Goal: Information Seeking & Learning: Check status

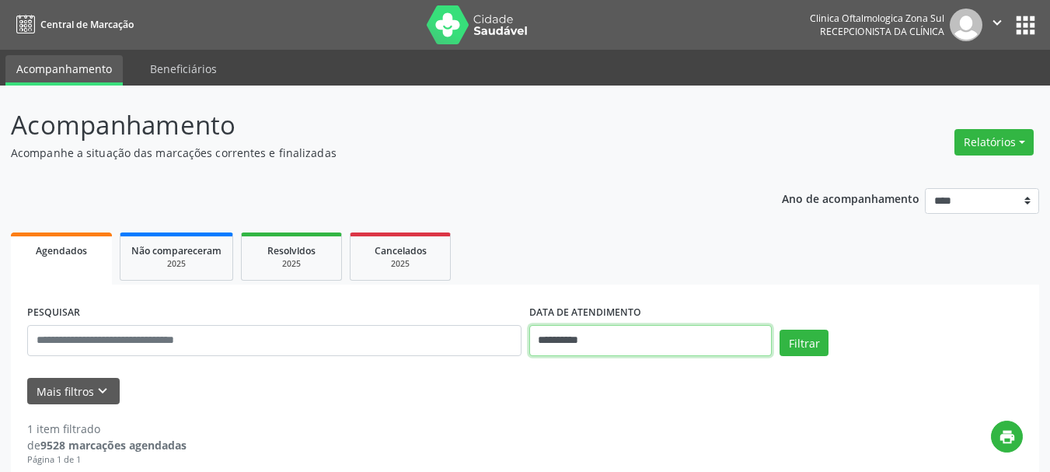
click at [564, 336] on input "**********" at bounding box center [650, 340] width 243 height 31
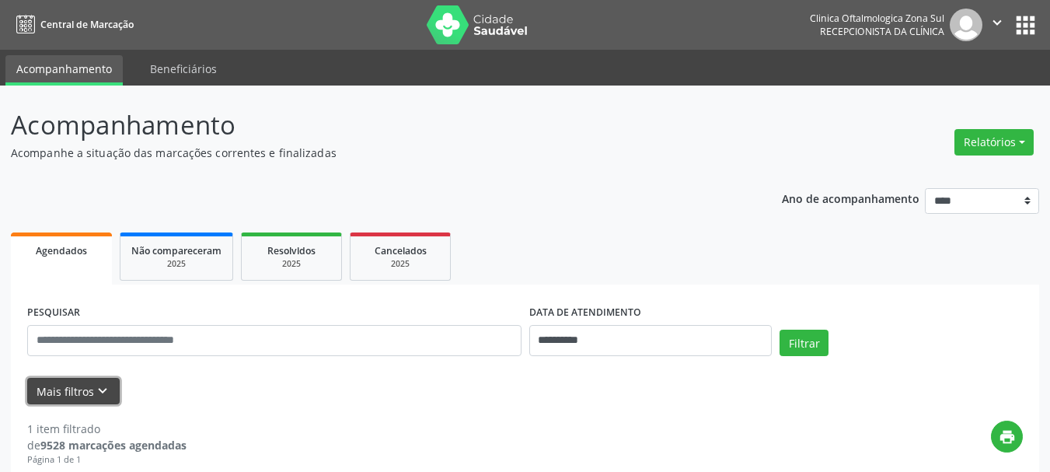
click at [104, 392] on icon "keyboard_arrow_down" at bounding box center [102, 390] width 17 height 17
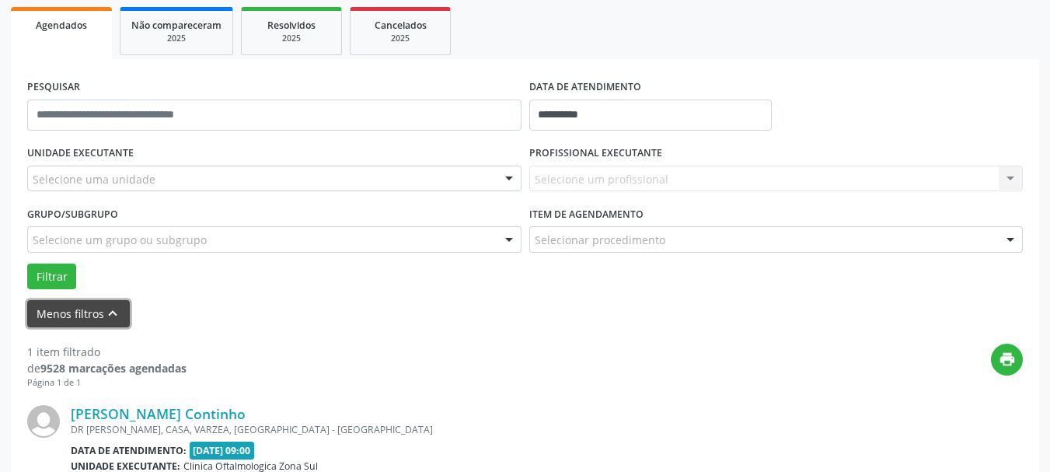
scroll to position [233, 0]
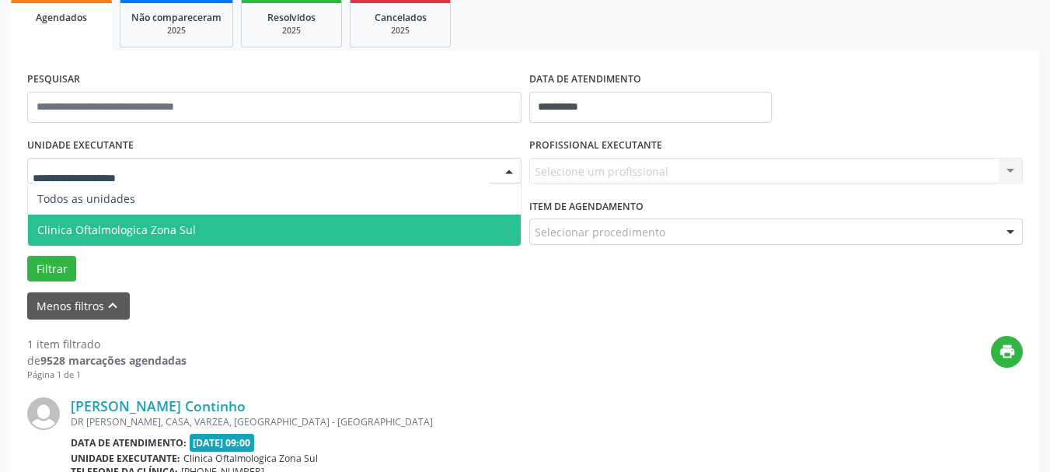
click at [190, 232] on span "Clinica Oftalmologica Zona Sul" at bounding box center [116, 229] width 159 height 15
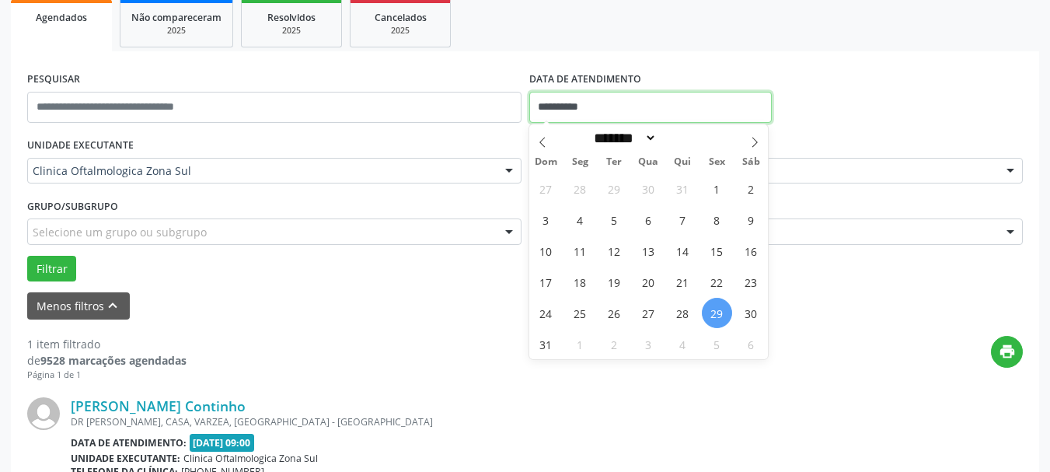
click at [575, 95] on input "**********" at bounding box center [650, 107] width 243 height 31
click at [748, 138] on span at bounding box center [754, 137] width 26 height 26
select select "*"
click at [686, 191] on span "4" at bounding box center [682, 188] width 30 height 30
type input "**********"
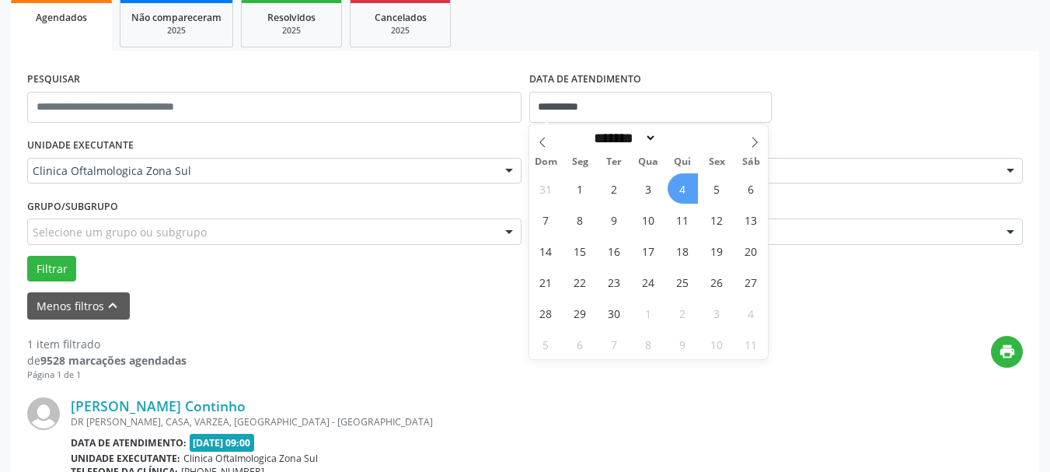
click at [686, 191] on span "4" at bounding box center [682, 188] width 30 height 30
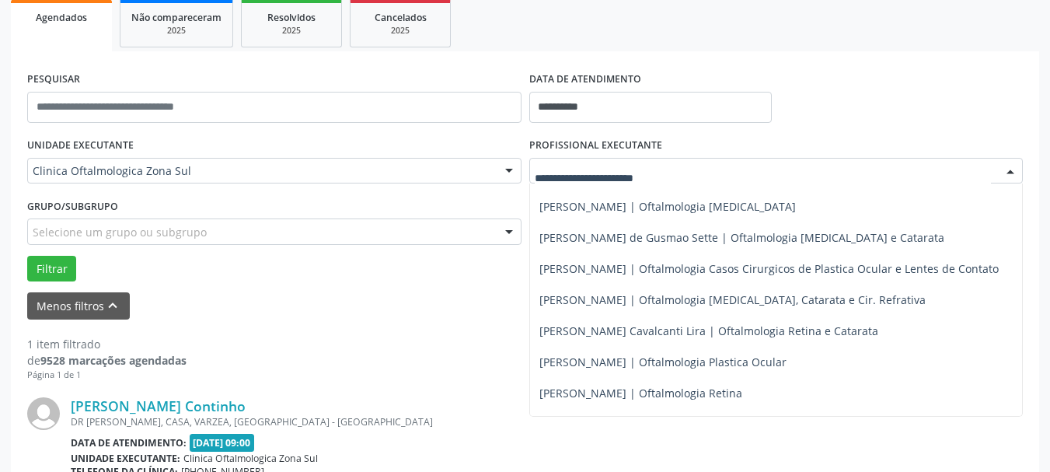
scroll to position [152, 0]
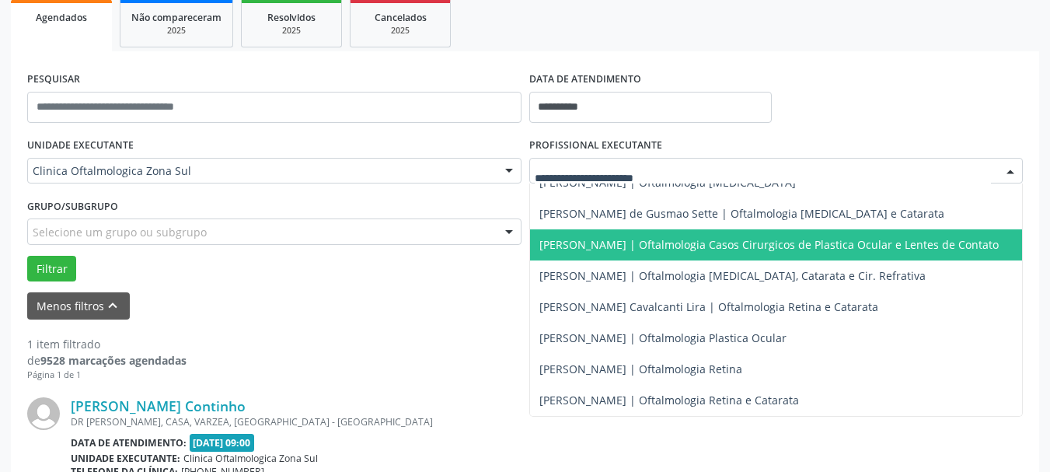
click at [623, 246] on span "[PERSON_NAME] | Oftalmologia Casos Cirurgicos de Plastica Ocular e Lentes de Co…" at bounding box center [776, 244] width 493 height 31
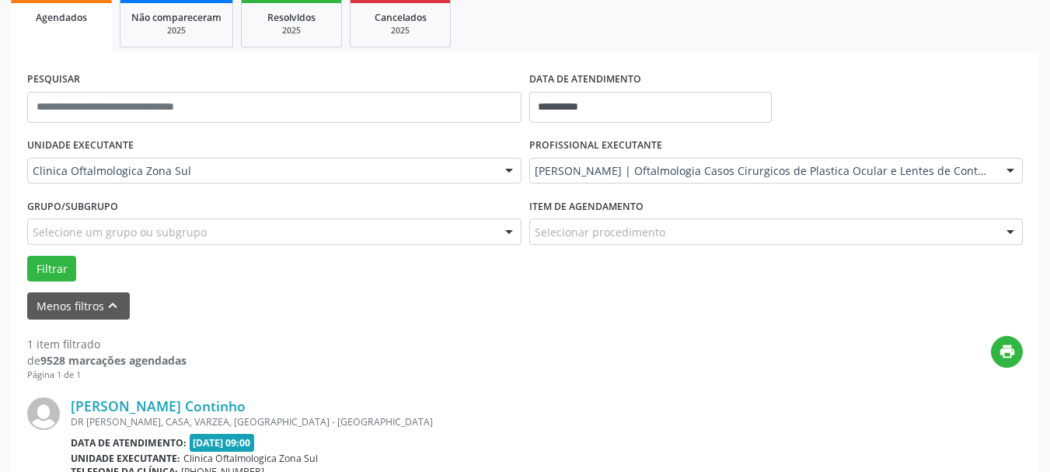
click at [628, 185] on div "PROFISSIONAL EXECUTANTE Jose de Barros Lima Filho | Oftalmologia Casos Cirurgic…" at bounding box center [776, 164] width 502 height 61
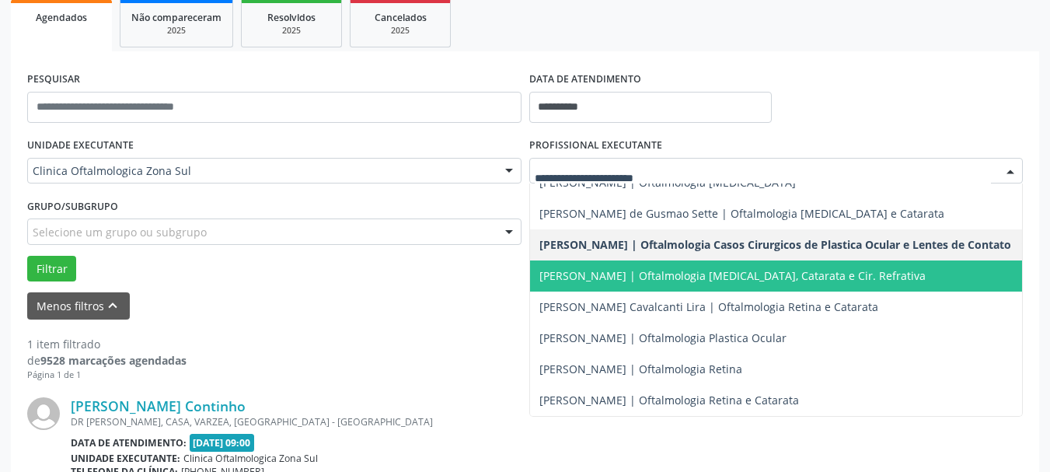
click at [633, 268] on span "[PERSON_NAME] | Oftalmologia [MEDICAL_DATA], Catarata e Cir. Refrativa" at bounding box center [732, 275] width 386 height 15
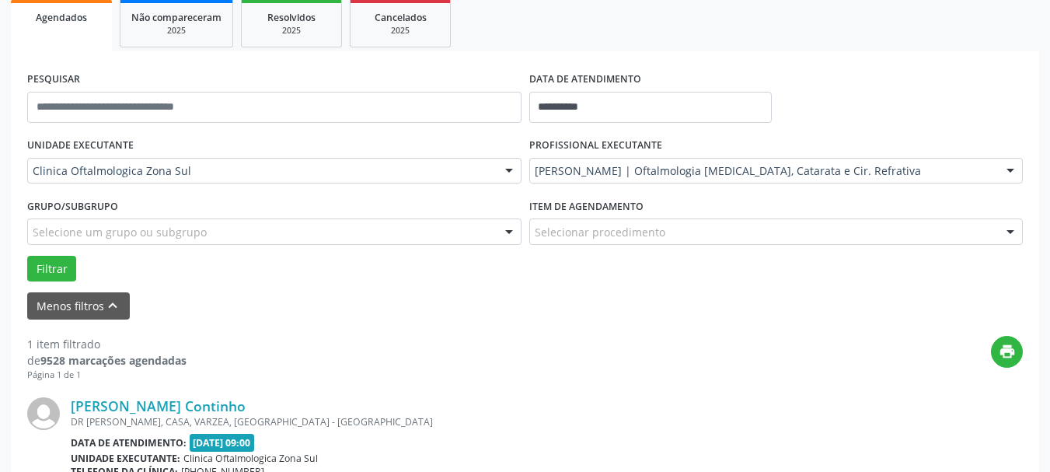
click at [598, 260] on div "Filtrar" at bounding box center [524, 269] width 1003 height 26
click at [30, 270] on button "Filtrar" at bounding box center [51, 269] width 49 height 26
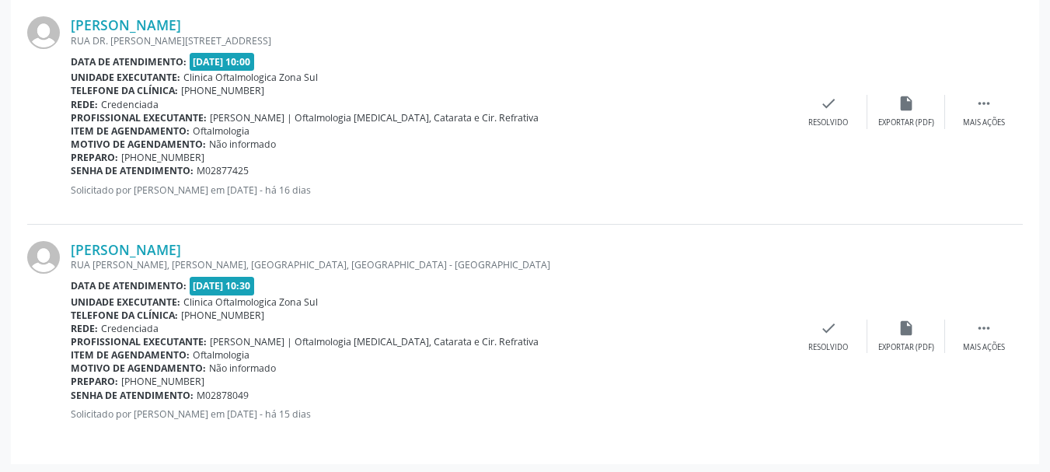
scroll to position [617, 0]
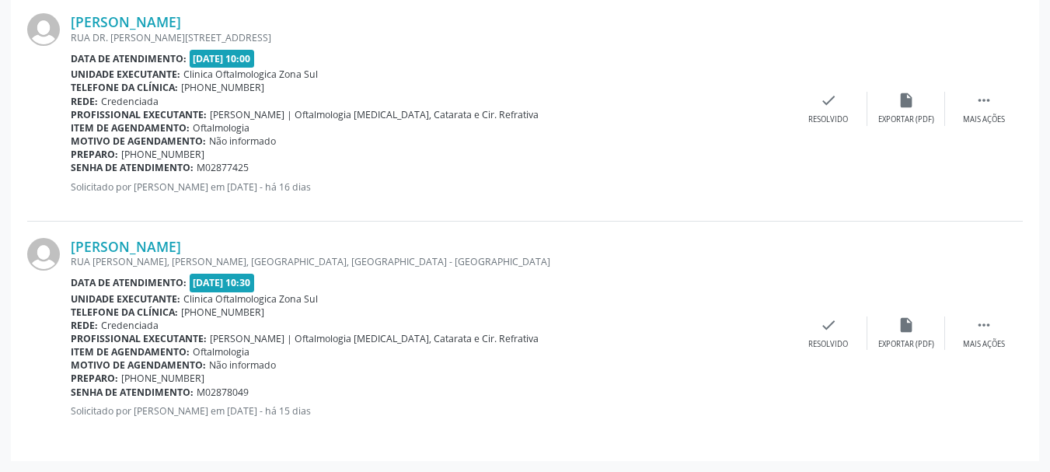
drag, startPoint x: 68, startPoint y: 26, endPoint x: 335, endPoint y: 26, distance: 266.5
click at [335, 26] on div "Joselia Roseno da Silva Vasco RUA DR. JOSE ARTUR LEITE 166, PIEDADE, JABOATAO D…" at bounding box center [524, 109] width 995 height 224
copy div "Joselia Roseno da Silva Vasco"
copy div "Senha de atendimento: M02877425"
drag, startPoint x: 154, startPoint y: 157, endPoint x: 71, endPoint y: 170, distance: 83.4
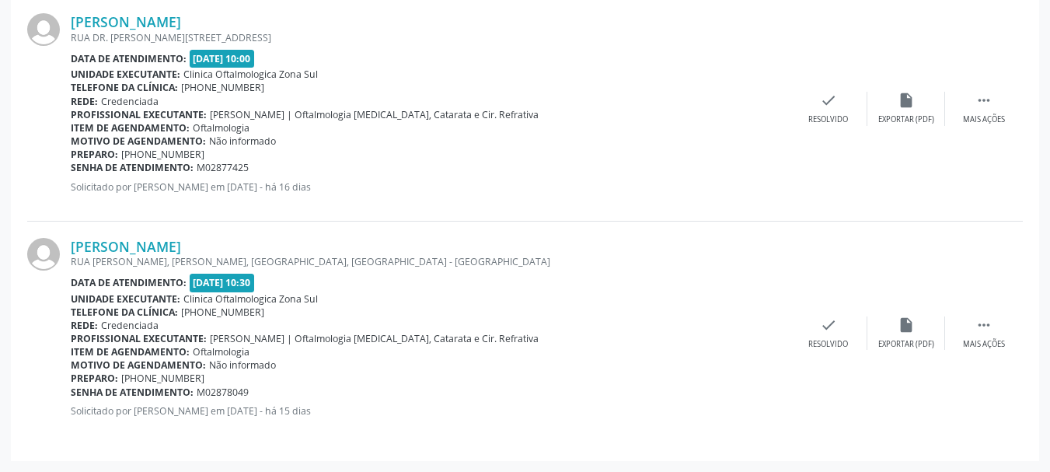
click at [71, 170] on div "Senha de atendimento: M02877425" at bounding box center [430, 167] width 719 height 13
copy div "Giovanna Cristina Justino de Almeida"
drag, startPoint x: 63, startPoint y: 246, endPoint x: 398, endPoint y: 127, distance: 355.1
click at [336, 243] on div "Giovanna Cristina Justino de Almeida RUA BEZERROS, ARTUR LUNDGREN I, PAULISTA, …" at bounding box center [524, 332] width 995 height 223
click at [448, 327] on div "Rede: Credenciada" at bounding box center [430, 325] width 719 height 13
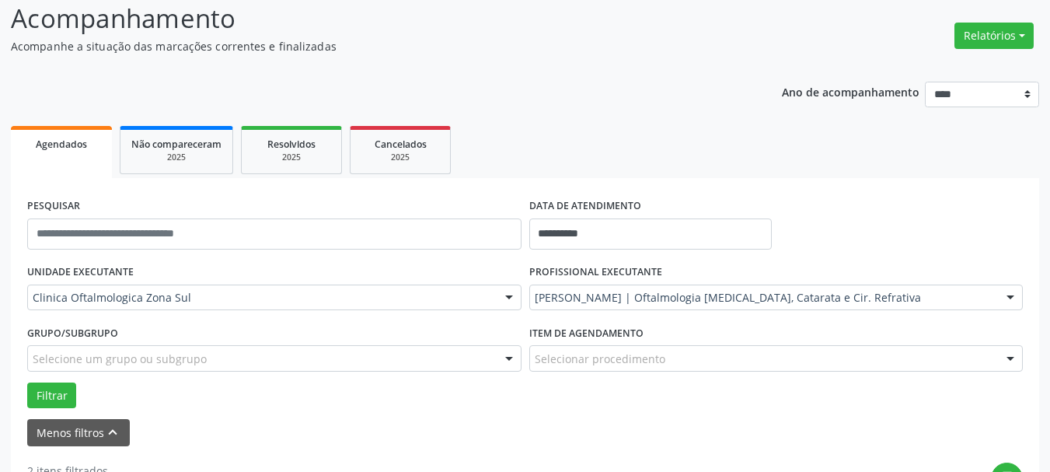
scroll to position [0, 0]
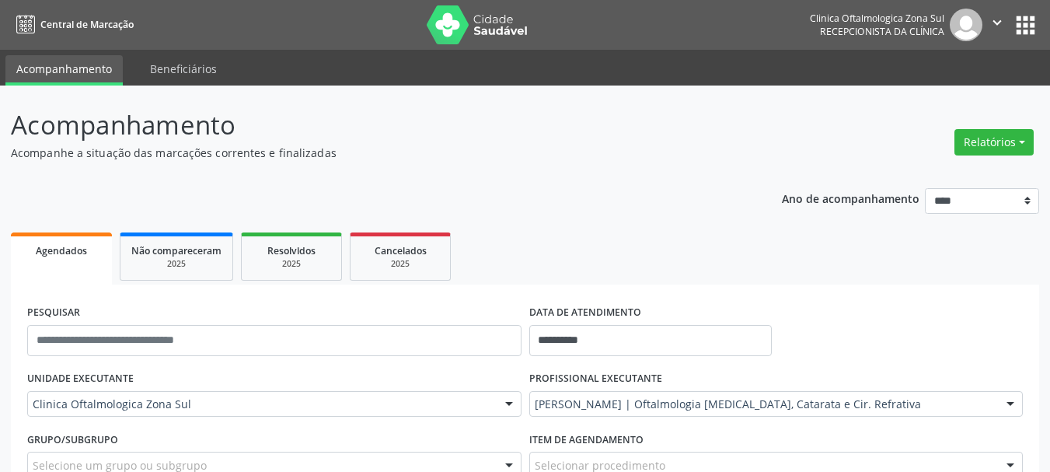
click at [523, 23] on img at bounding box center [477, 24] width 101 height 39
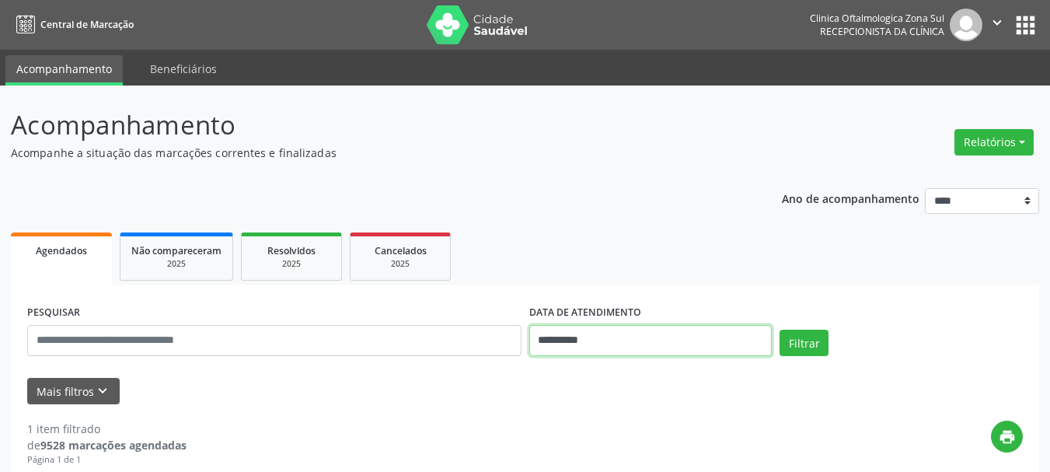
click at [599, 346] on input "**********" at bounding box center [650, 340] width 243 height 31
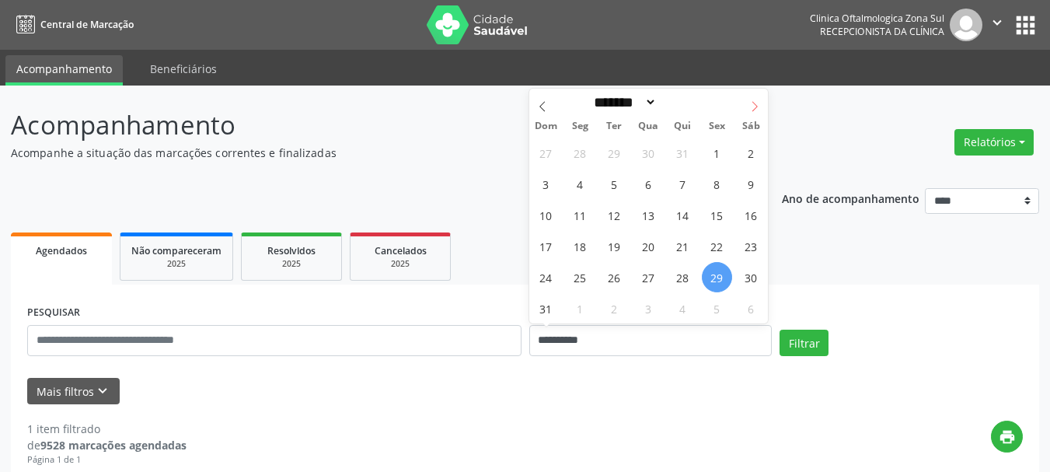
click at [761, 103] on span at bounding box center [754, 102] width 26 height 26
select select "*"
click at [585, 148] on span "1" at bounding box center [580, 153] width 30 height 30
type input "**********"
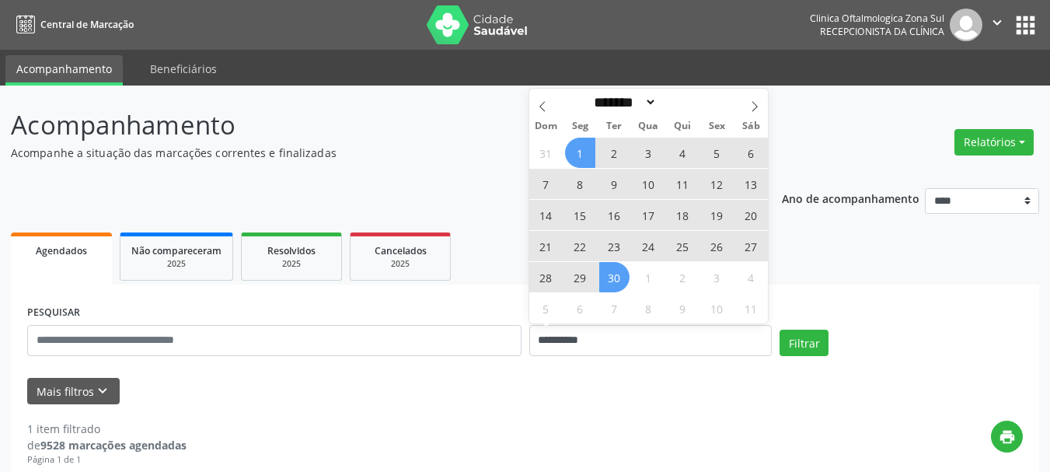
click at [614, 282] on span "30" at bounding box center [614, 277] width 30 height 30
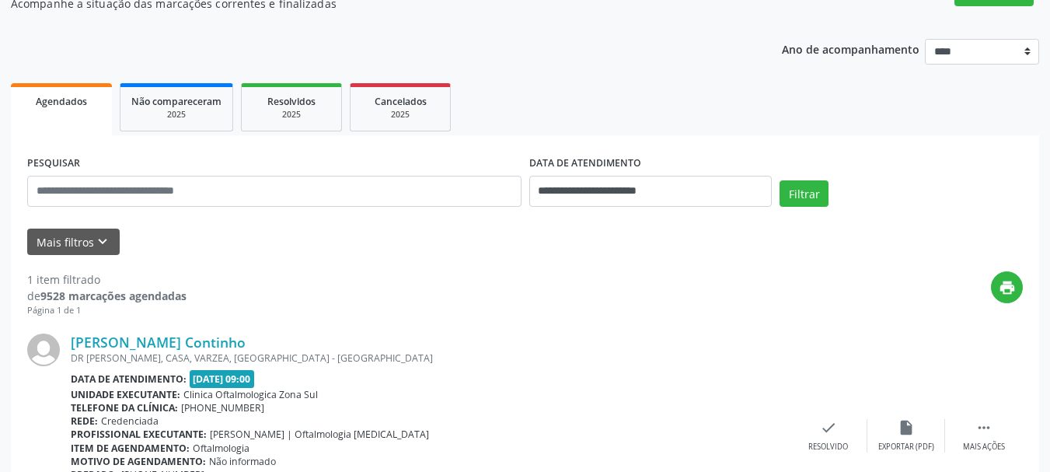
scroll to position [155, 0]
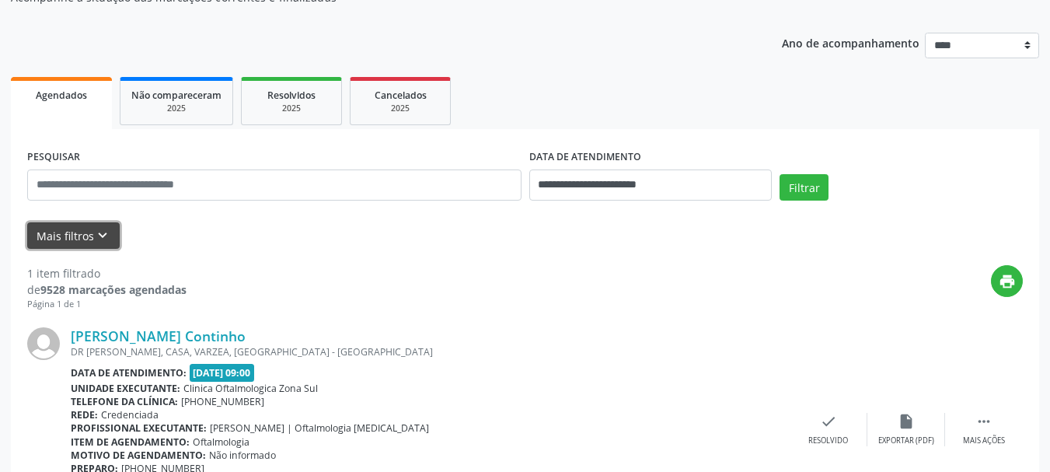
click at [73, 231] on button "Mais filtros keyboard_arrow_down" at bounding box center [73, 235] width 92 height 27
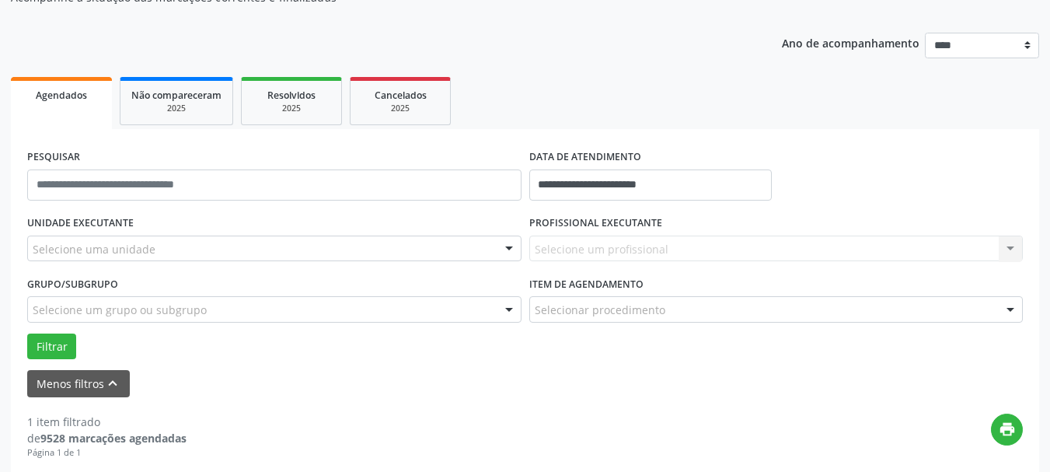
click at [96, 257] on div "Selecione uma unidade" at bounding box center [274, 248] width 494 height 26
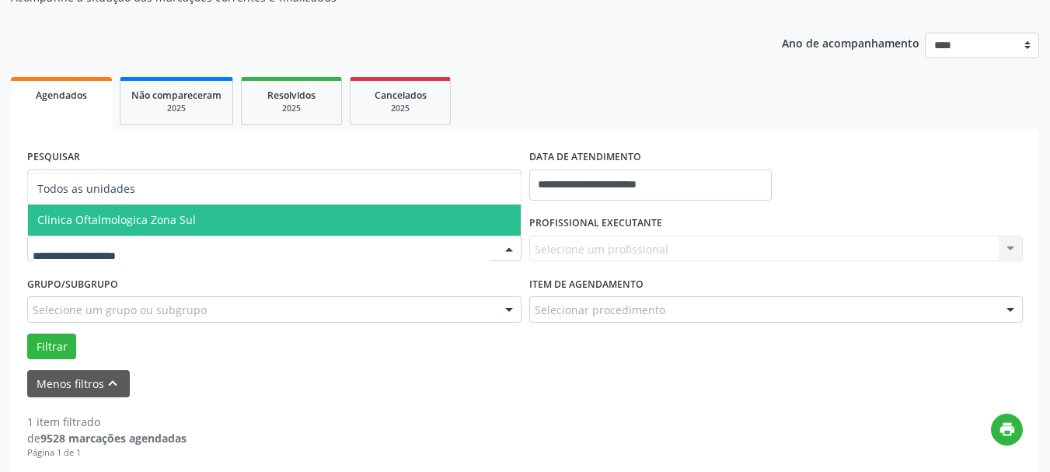
click at [120, 215] on span "Clinica Oftalmologica Zona Sul" at bounding box center [116, 219] width 159 height 15
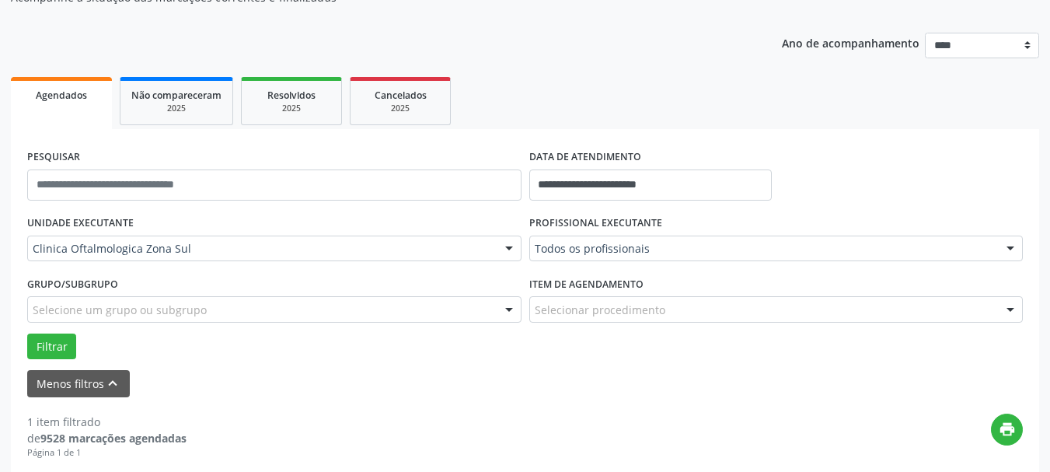
click at [643, 237] on div "Todos os profissionais Todos os profissionais [PERSON_NAME] | Oftalmologia [MED…" at bounding box center [776, 248] width 494 height 26
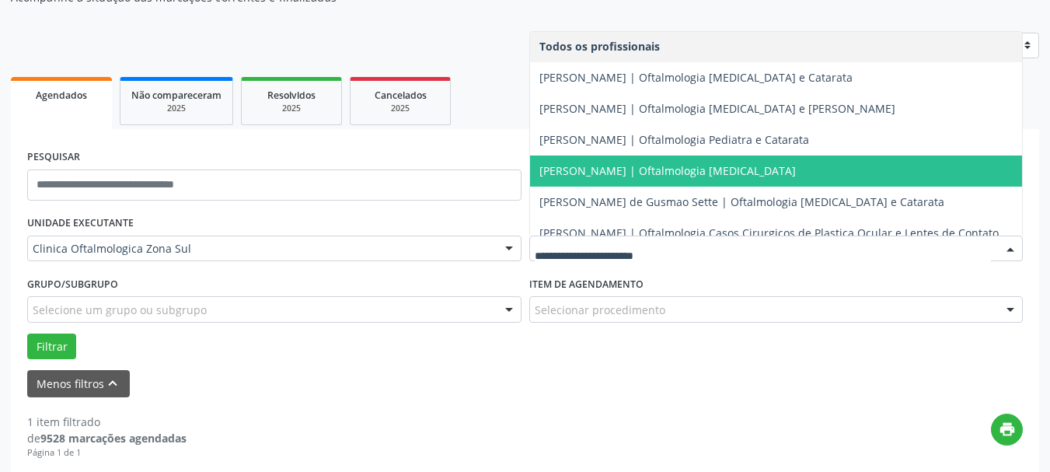
scroll to position [0, 0]
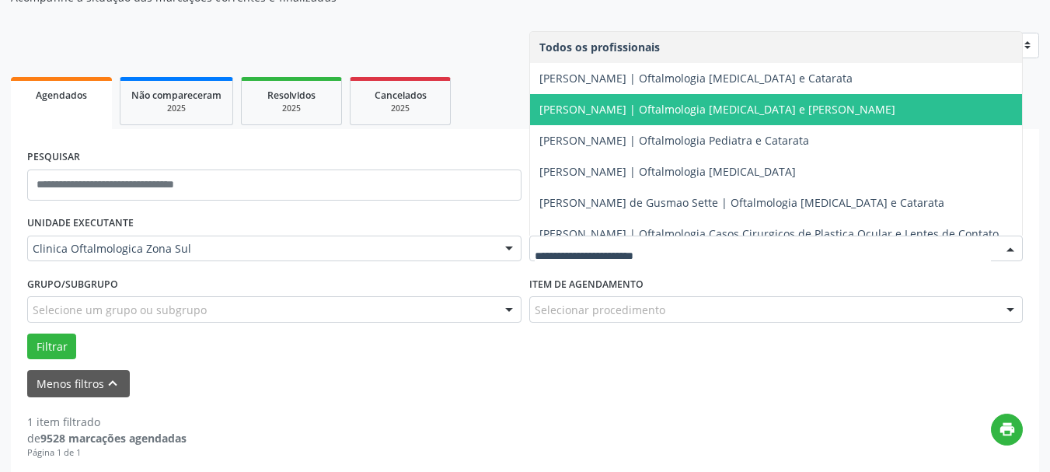
click at [603, 104] on span "[PERSON_NAME] | Oftalmologia [MEDICAL_DATA] e [PERSON_NAME]" at bounding box center [717, 109] width 356 height 15
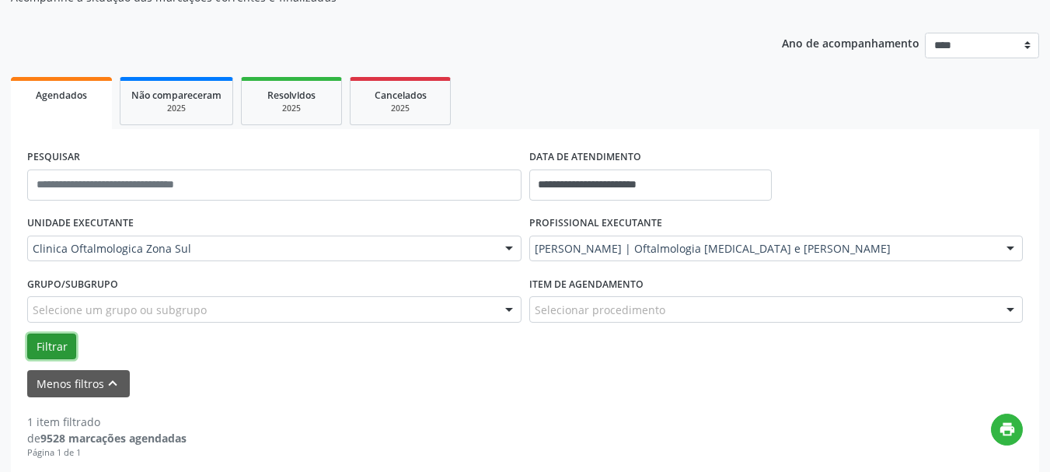
click at [70, 343] on button "Filtrar" at bounding box center [51, 346] width 49 height 26
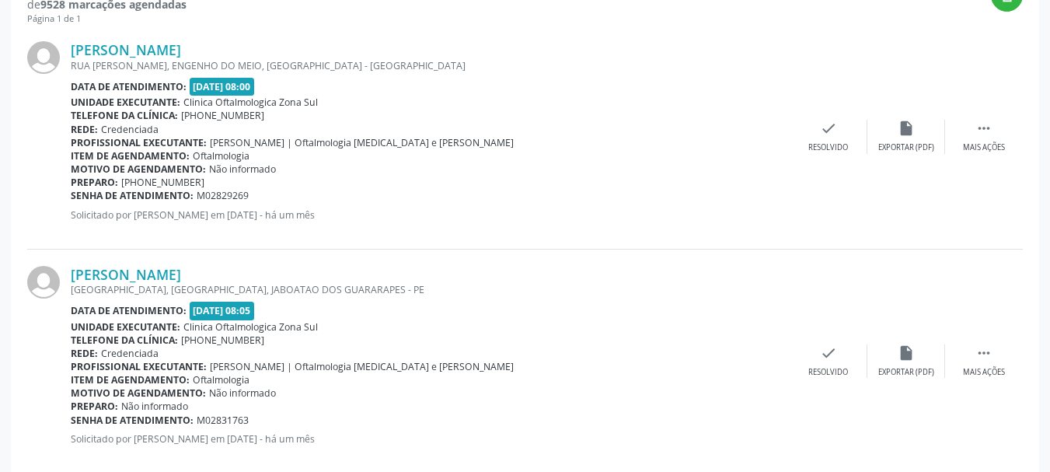
scroll to position [595, 0]
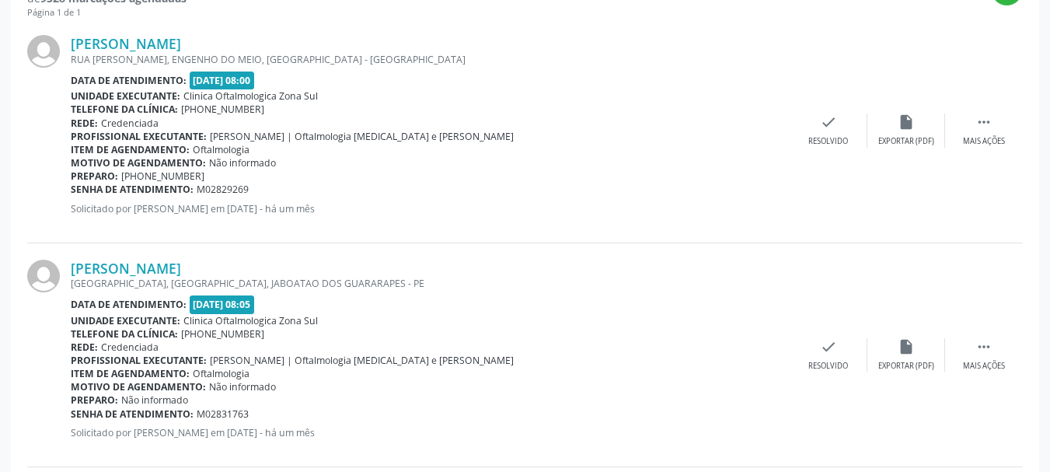
copy div "[PERSON_NAME]"
drag, startPoint x: 67, startPoint y: 44, endPoint x: 291, endPoint y: 44, distance: 223.8
click at [291, 44] on div "[PERSON_NAME] [GEOGRAPHIC_DATA][PERSON_NAME], [GEOGRAPHIC_DATA], [GEOGRAPHIC_DA…" at bounding box center [524, 131] width 995 height 224
copy div "[PERSON_NAME]"
copy div "Senha de atendimento: M02829269"
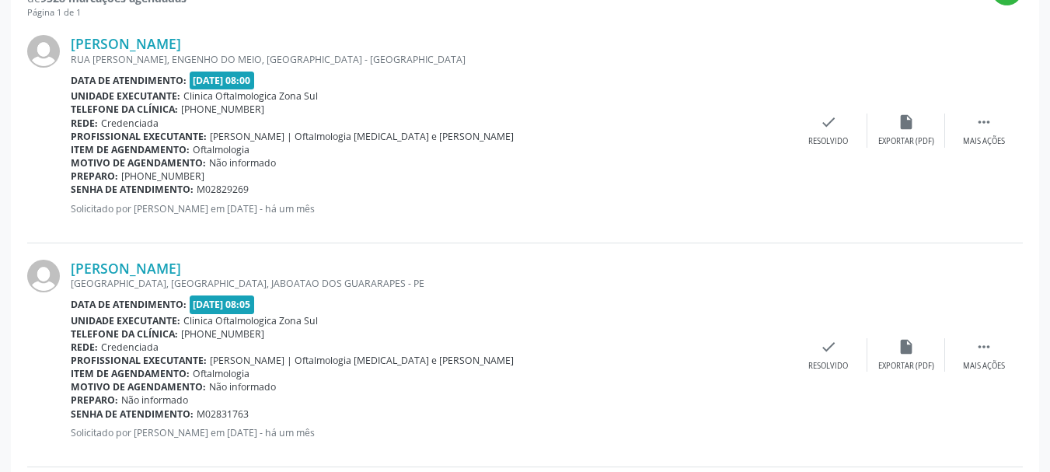
drag, startPoint x: 271, startPoint y: 191, endPoint x: 71, endPoint y: 186, distance: 199.8
click at [71, 186] on div "Senha de atendimento: M02829269" at bounding box center [430, 189] width 719 height 13
copy div "[PERSON_NAME]"
drag, startPoint x: 64, startPoint y: 261, endPoint x: 294, endPoint y: 256, distance: 230.1
click at [294, 256] on div "[PERSON_NAME] [GEOGRAPHIC_DATA], [GEOGRAPHIC_DATA], JABOATAO DOS GUARARAPES - P…" at bounding box center [524, 355] width 995 height 224
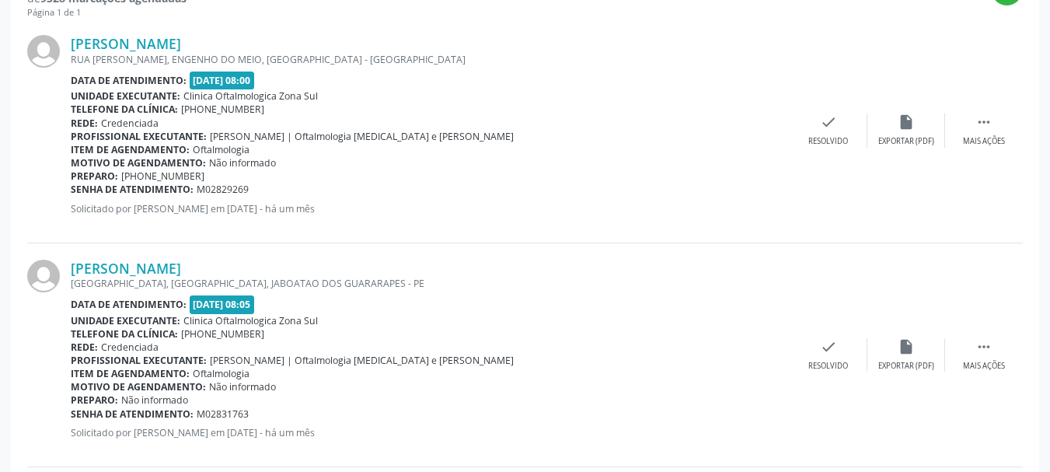
copy div "Senha de atendimento: M02831763"
drag, startPoint x: 274, startPoint y: 417, endPoint x: 71, endPoint y: 413, distance: 202.9
click at [71, 413] on div "Senha de atendimento: M02831763" at bounding box center [430, 413] width 719 height 13
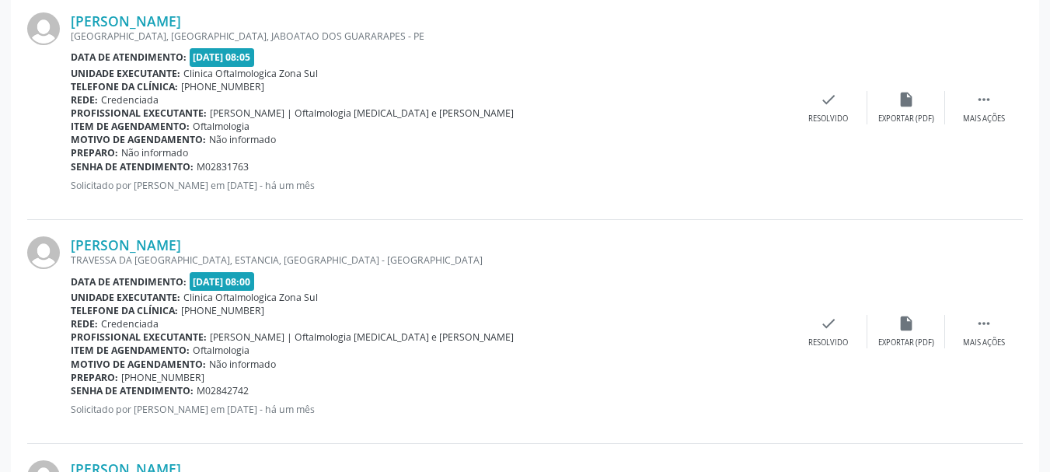
scroll to position [828, 0]
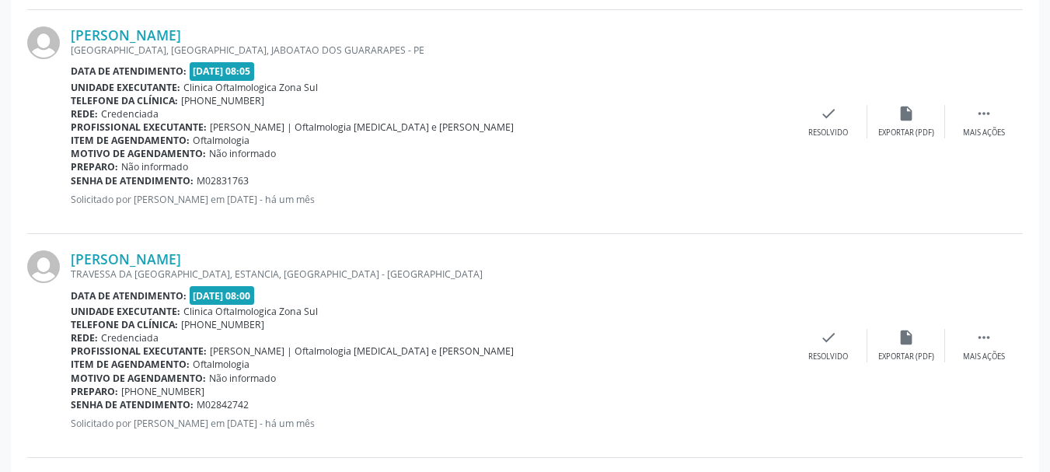
copy div "[PERSON_NAME]"
drag, startPoint x: 63, startPoint y: 254, endPoint x: 225, endPoint y: 252, distance: 162.4
click at [225, 252] on div "[PERSON_NAME] TRAVESSA DA [GEOGRAPHIC_DATA], [GEOGRAPHIC_DATA], [GEOGRAPHIC_DAT…" at bounding box center [524, 346] width 995 height 224
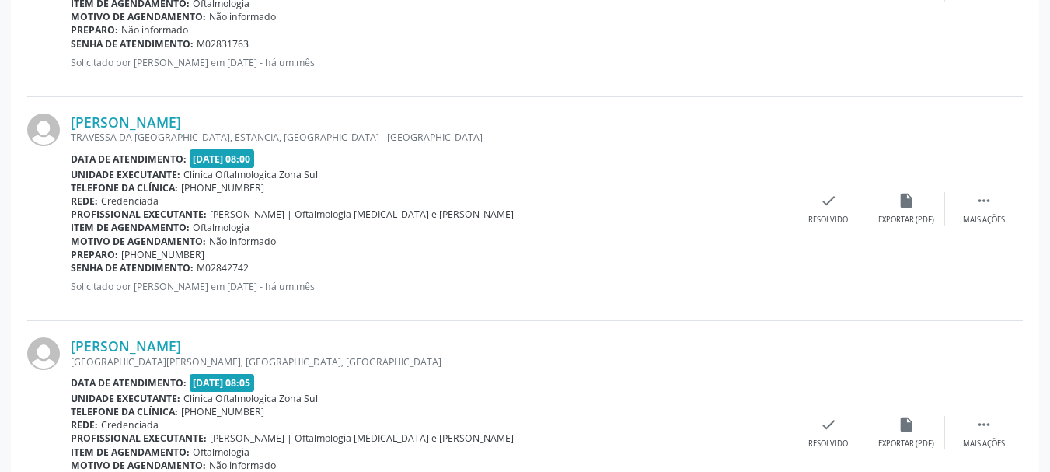
scroll to position [984, 0]
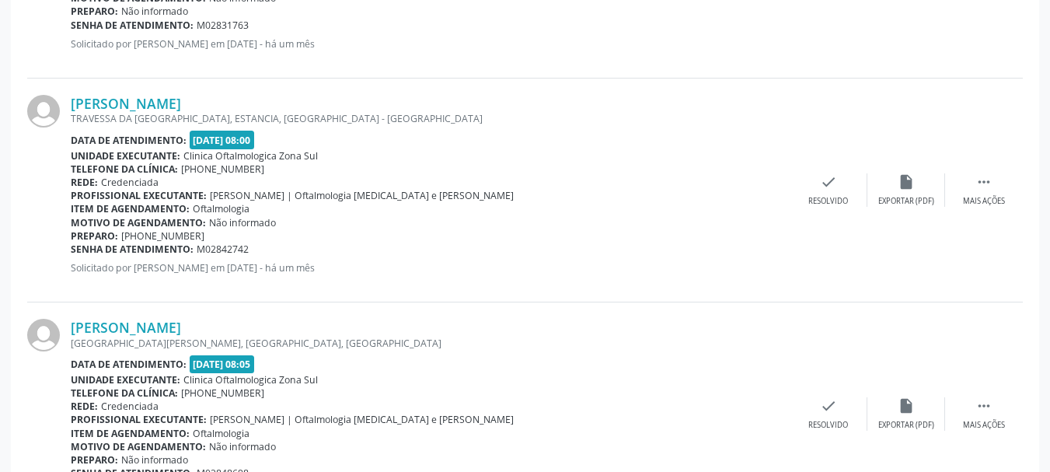
copy div "[PERSON_NAME] TRAVESSA DA [GEOGRAPHIC_DATA], [GEOGRAPHIC_DATA], [GEOGRAPHIC_DAT…"
copy div "Senha de atendimento: M02842742"
drag, startPoint x: 256, startPoint y: 249, endPoint x: 72, endPoint y: 252, distance: 184.2
click at [72, 252] on div "Senha de atendimento: M02842742" at bounding box center [430, 248] width 719 height 13
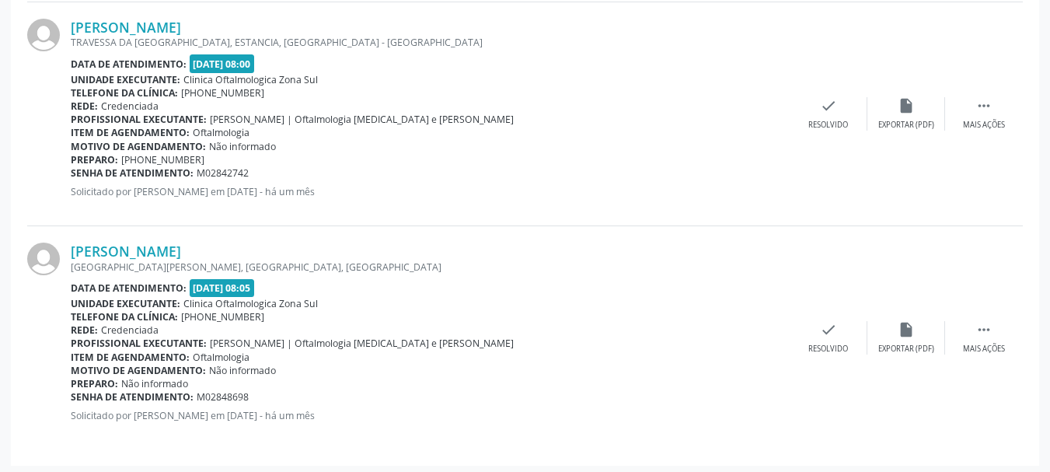
scroll to position [1064, 0]
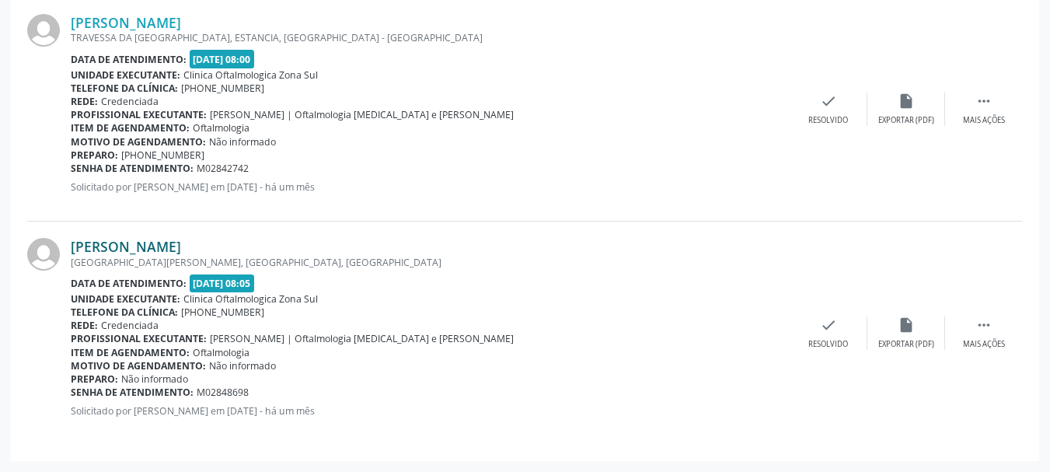
copy link "[PERSON_NAME]"
drag, startPoint x: 225, startPoint y: 248, endPoint x: 73, endPoint y: 248, distance: 151.5
click at [73, 248] on div "[PERSON_NAME]" at bounding box center [430, 246] width 719 height 17
click at [124, 246] on link "[PERSON_NAME]" at bounding box center [126, 246] width 110 height 17
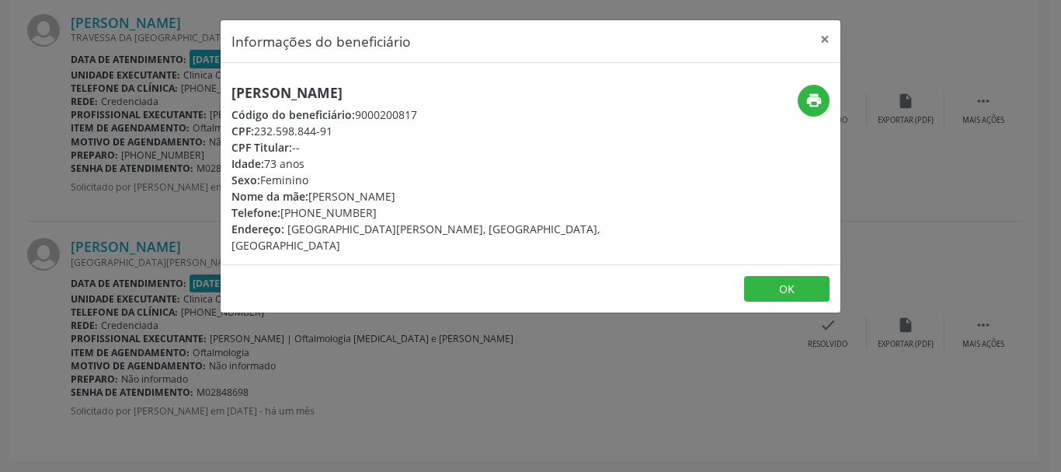
drag, startPoint x: 257, startPoint y: 131, endPoint x: 343, endPoint y: 131, distance: 85.5
click at [343, 131] on div "CPF: 232.598.844-91" at bounding box center [428, 131] width 392 height 16
drag, startPoint x: 396, startPoint y: 89, endPoint x: 229, endPoint y: 85, distance: 167.1
click at [229, 85] on div "[PERSON_NAME] Código do beneficiário: 9000200817 CPF: 232.598.844-91 CPF Titula…" at bounding box center [427, 169] width 413 height 169
drag, startPoint x: 384, startPoint y: 214, endPoint x: 281, endPoint y: 214, distance: 102.6
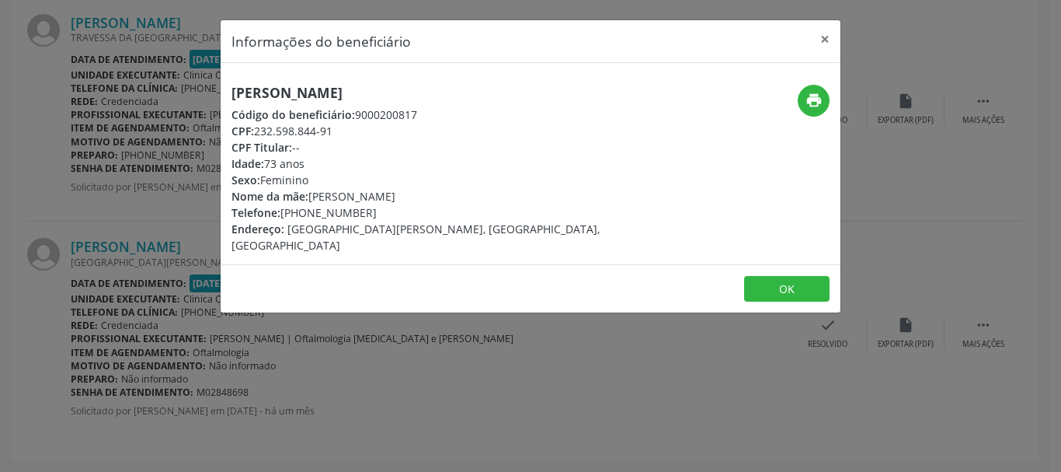
click at [281, 214] on div "Telefone: [PHONE_NUMBER]" at bounding box center [428, 212] width 392 height 16
click at [823, 90] on button "print" at bounding box center [814, 101] width 32 height 32
click at [799, 276] on button "OK" at bounding box center [786, 289] width 85 height 26
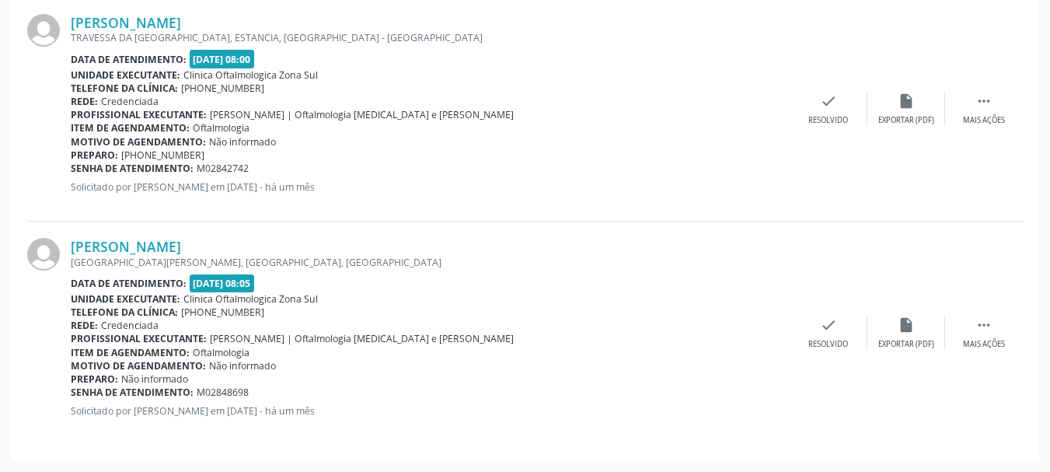
drag, startPoint x: 242, startPoint y: 392, endPoint x: 71, endPoint y: 389, distance: 171.0
click at [71, 389] on div "Senha de atendimento: M02848698" at bounding box center [430, 391] width 719 height 13
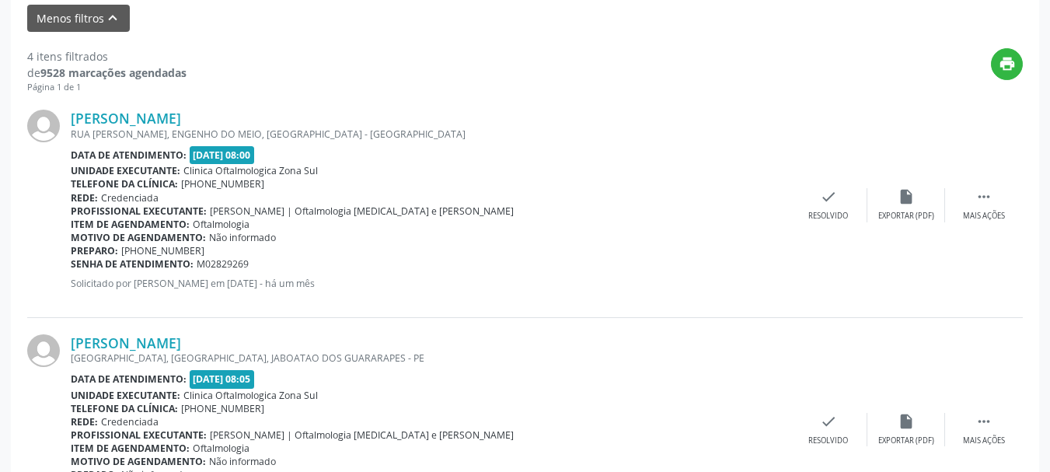
scroll to position [54, 0]
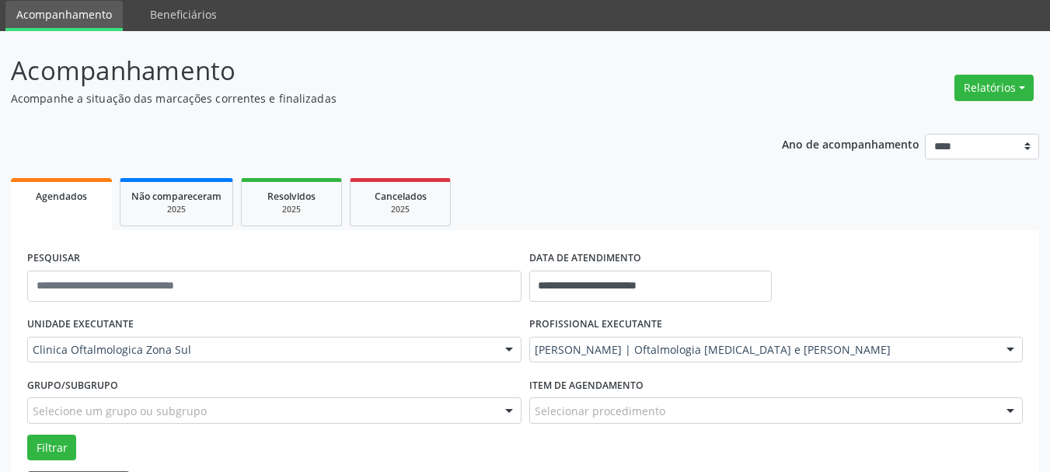
click at [605, 357] on div "[PERSON_NAME] | Oftalmologia [MEDICAL_DATA] e [PERSON_NAME]" at bounding box center [776, 349] width 494 height 26
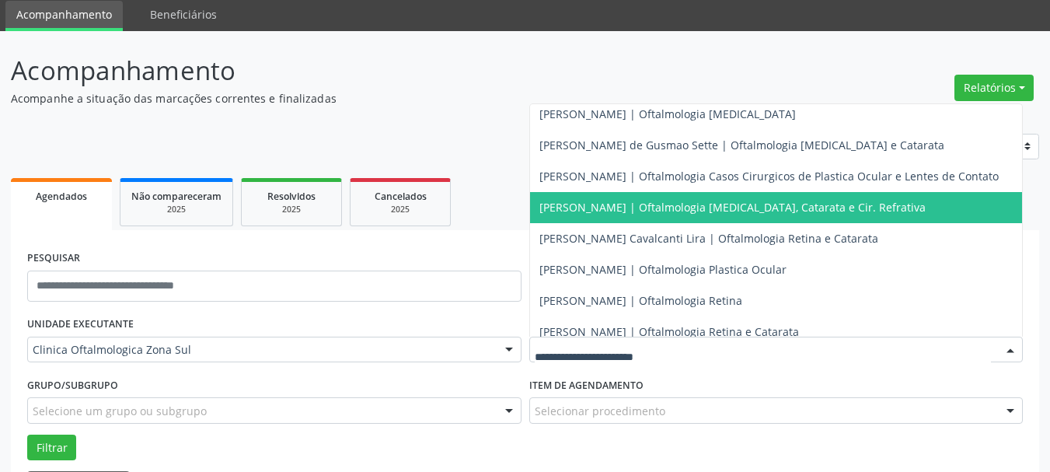
scroll to position [152, 0]
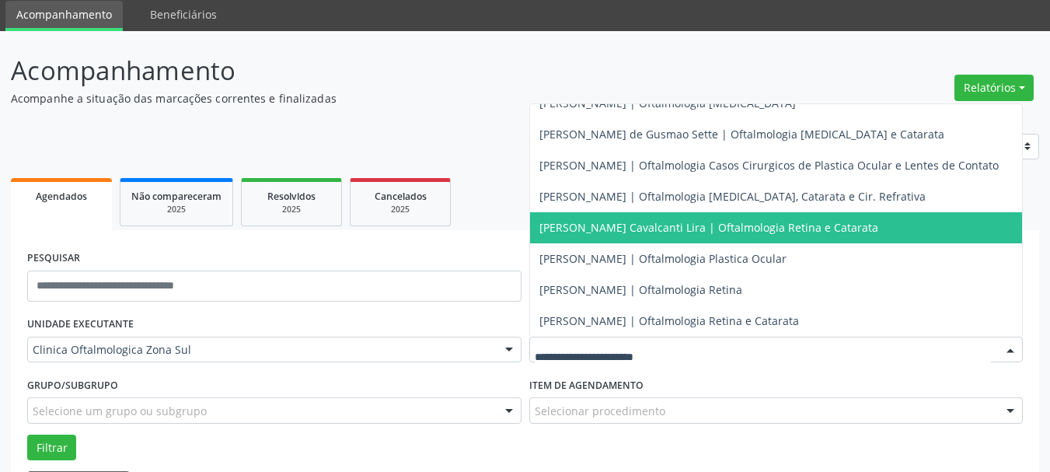
click at [597, 220] on span "[PERSON_NAME] Cavalcanti Lira | Oftalmologia Retina e Catarata" at bounding box center [708, 227] width 339 height 15
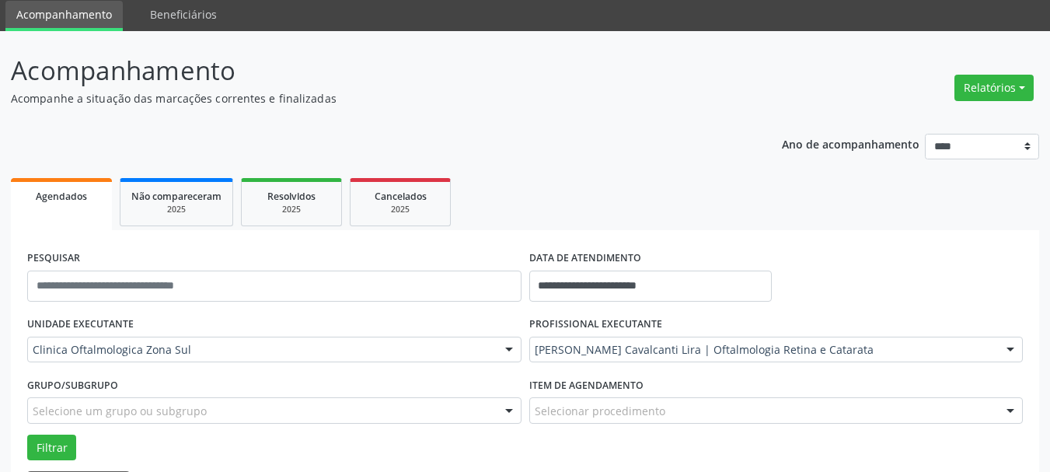
click at [51, 431] on div "Grupo/Subgrupo Selecione um grupo ou subgrupo Todos os grupos e subgrupos Nenhu…" at bounding box center [274, 403] width 502 height 61
click at [48, 442] on button "Filtrar" at bounding box center [51, 447] width 49 height 26
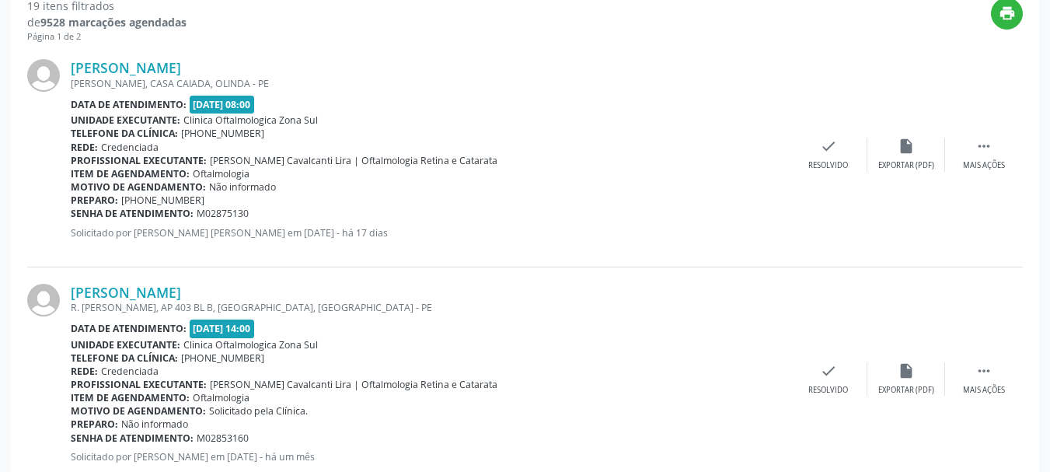
scroll to position [595, 0]
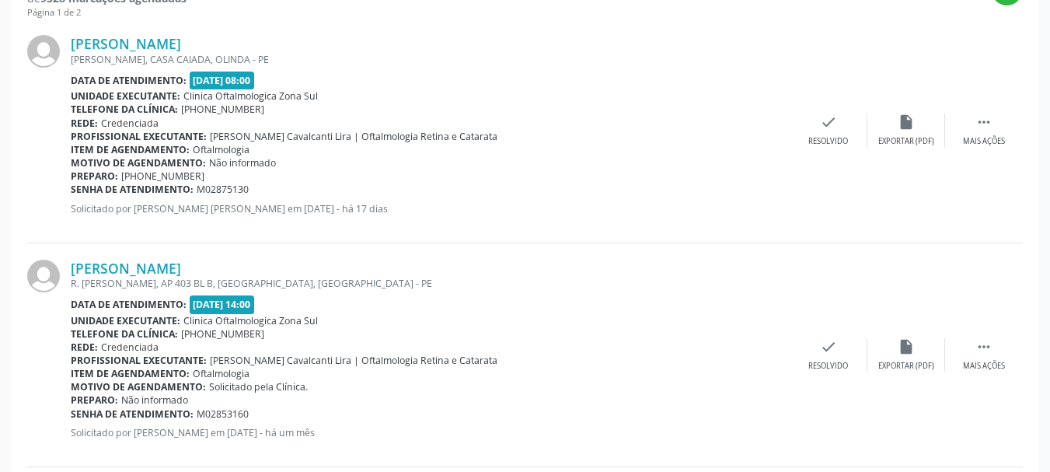
drag, startPoint x: 64, startPoint y: 40, endPoint x: 231, endPoint y: 26, distance: 167.7
click at [231, 26] on div "[PERSON_NAME] [PERSON_NAME], [GEOGRAPHIC_DATA], [GEOGRAPHIC_DATA] - PE Data de …" at bounding box center [524, 131] width 995 height 224
drag, startPoint x: 251, startPoint y: 192, endPoint x: 71, endPoint y: 189, distance: 179.5
click at [71, 189] on div "Senha de atendimento: M02875130" at bounding box center [430, 189] width 719 height 13
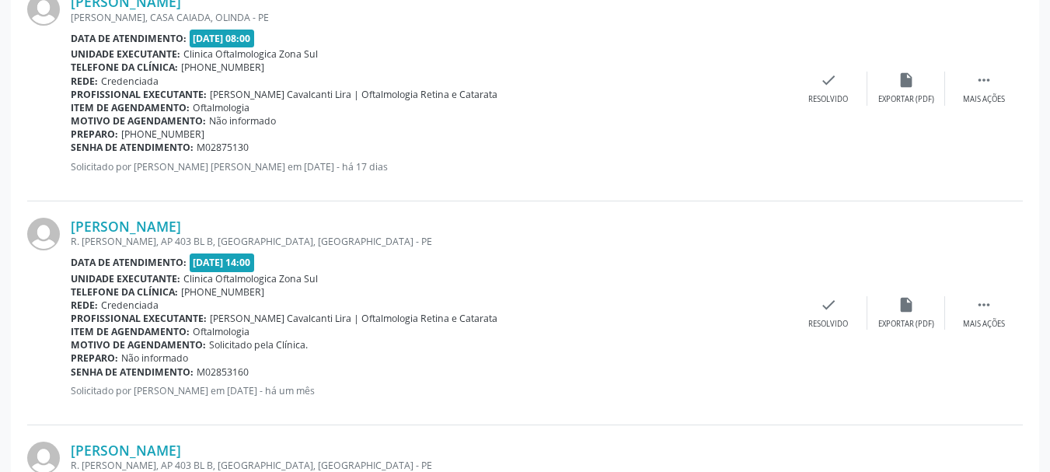
scroll to position [673, 0]
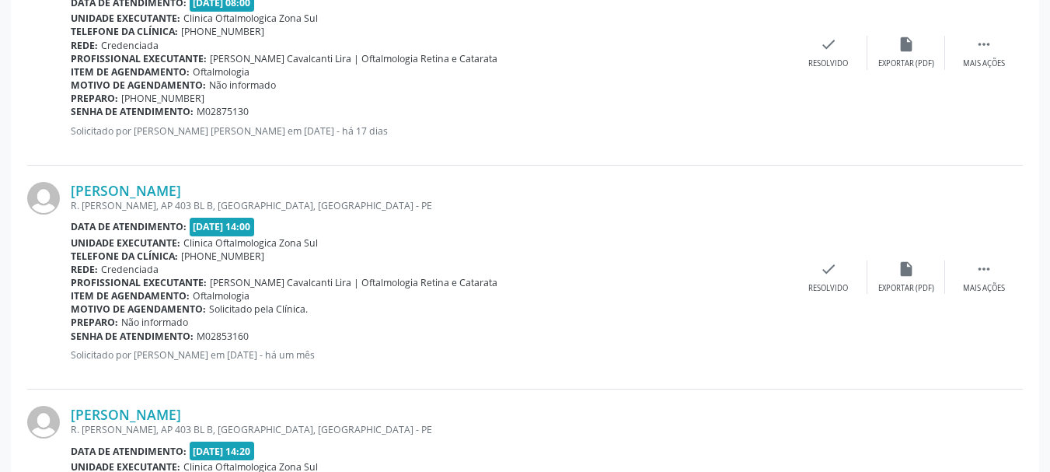
drag, startPoint x: 64, startPoint y: 180, endPoint x: 248, endPoint y: 184, distance: 184.2
click at [248, 184] on div "[PERSON_NAME] R. [PERSON_NAME], AP 403 BL B, [GEOGRAPHIC_DATA], [GEOGRAPHIC_DAT…" at bounding box center [524, 278] width 995 height 224
click at [249, 184] on div "[PERSON_NAME]" at bounding box center [430, 190] width 719 height 17
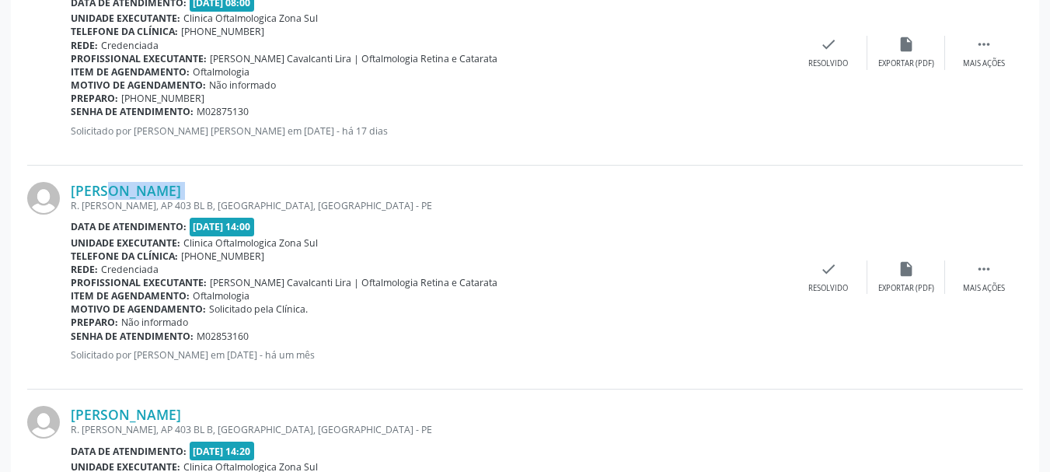
drag, startPoint x: 253, startPoint y: 337, endPoint x: 71, endPoint y: 337, distance: 181.8
click at [71, 337] on div "Senha de atendimento: M02853160" at bounding box center [430, 335] width 719 height 13
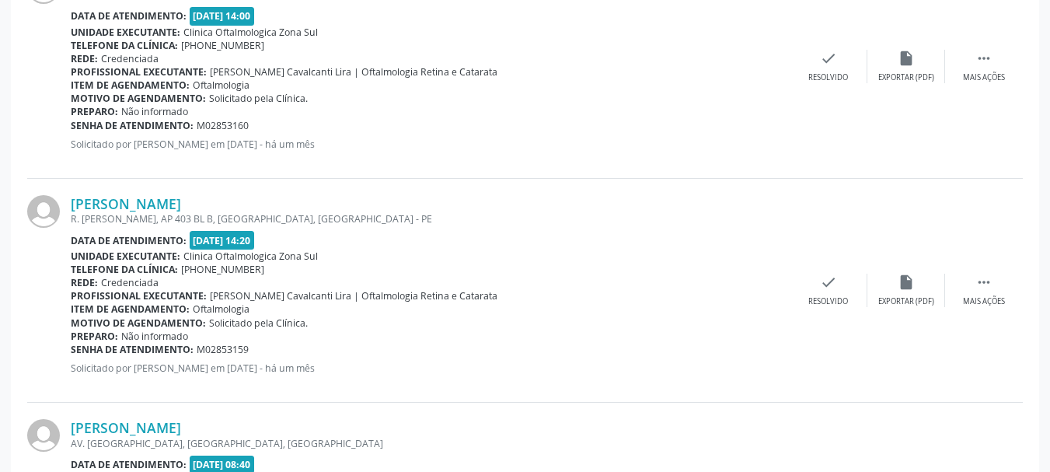
scroll to position [906, 0]
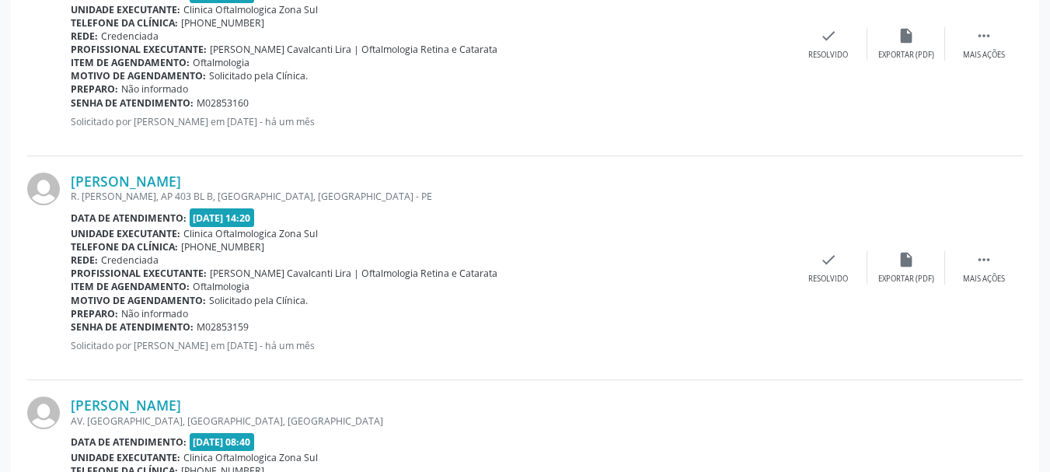
drag, startPoint x: 274, startPoint y: 185, endPoint x: 54, endPoint y: 176, distance: 220.1
click at [54, 176] on div "[PERSON_NAME] R. [PERSON_NAME], AP 403 BL B, [GEOGRAPHIC_DATA], [GEOGRAPHIC_DAT…" at bounding box center [524, 268] width 995 height 224
drag, startPoint x: 271, startPoint y: 334, endPoint x: 173, endPoint y: 326, distance: 98.2
click at [173, 326] on div "[PERSON_NAME] R. [PERSON_NAME], AP 403 BL B, [GEOGRAPHIC_DATA], [GEOGRAPHIC_DAT…" at bounding box center [430, 267] width 719 height 190
click at [169, 327] on b "Senha de atendimento:" at bounding box center [132, 326] width 123 height 13
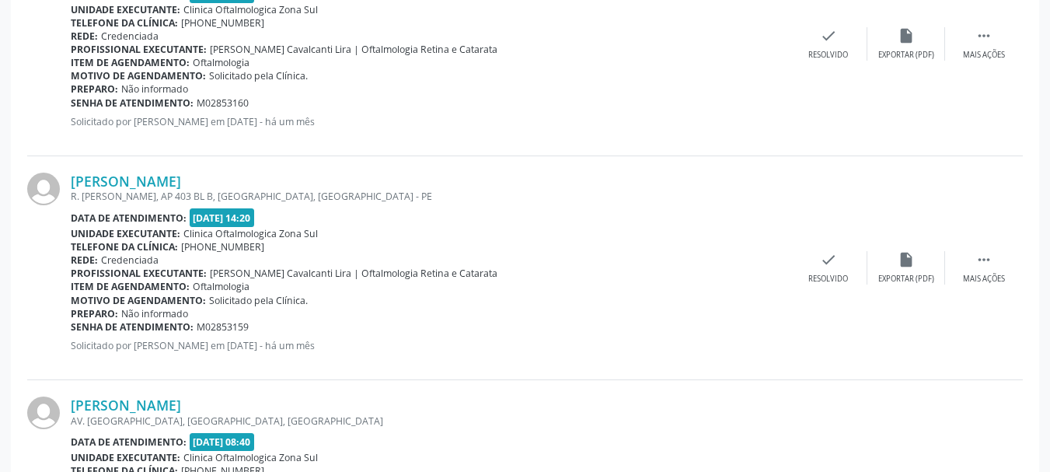
click at [169, 327] on b "Senha de atendimento:" at bounding box center [132, 326] width 123 height 13
drag, startPoint x: 274, startPoint y: 326, endPoint x: 71, endPoint y: 325, distance: 202.8
click at [71, 325] on div "Senha de atendimento: M02853159" at bounding box center [430, 326] width 719 height 13
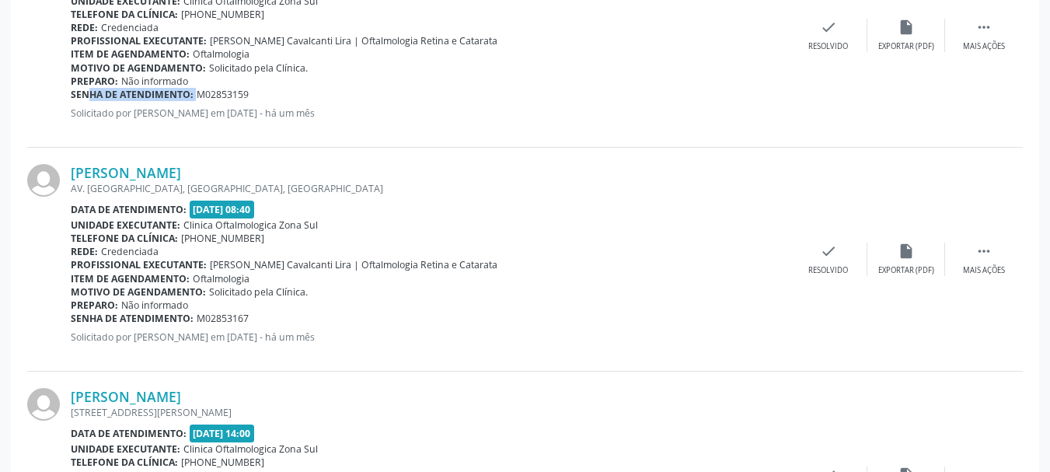
scroll to position [1139, 0]
drag, startPoint x: 64, startPoint y: 165, endPoint x: 238, endPoint y: 156, distance: 173.5
click at [238, 156] on div "[PERSON_NAME] AV. [GEOGRAPHIC_DATA], [GEOGRAPHIC_DATA], [GEOGRAPHIC_DATA] Data …" at bounding box center [524, 259] width 995 height 224
drag, startPoint x: 252, startPoint y: 316, endPoint x: 72, endPoint y: 320, distance: 179.5
click at [72, 320] on div "Senha de atendimento: M02853167" at bounding box center [430, 317] width 719 height 13
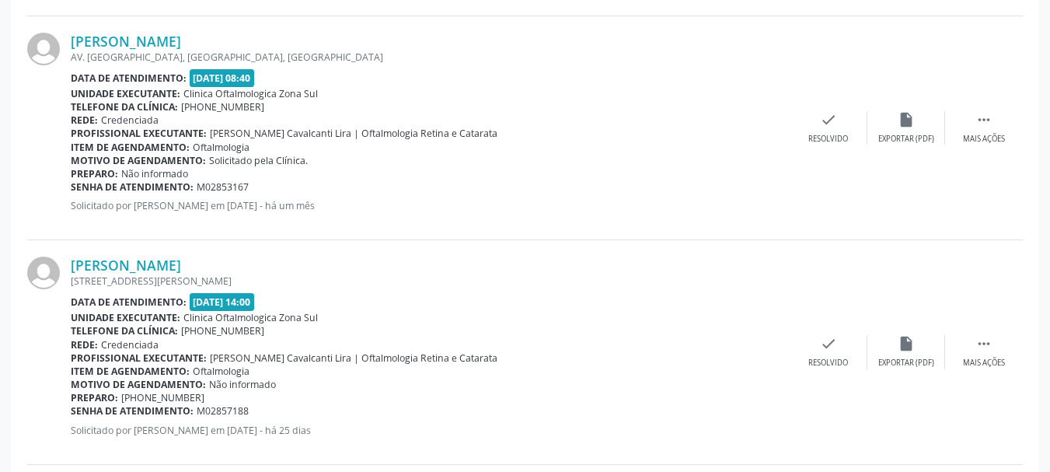
scroll to position [1294, 0]
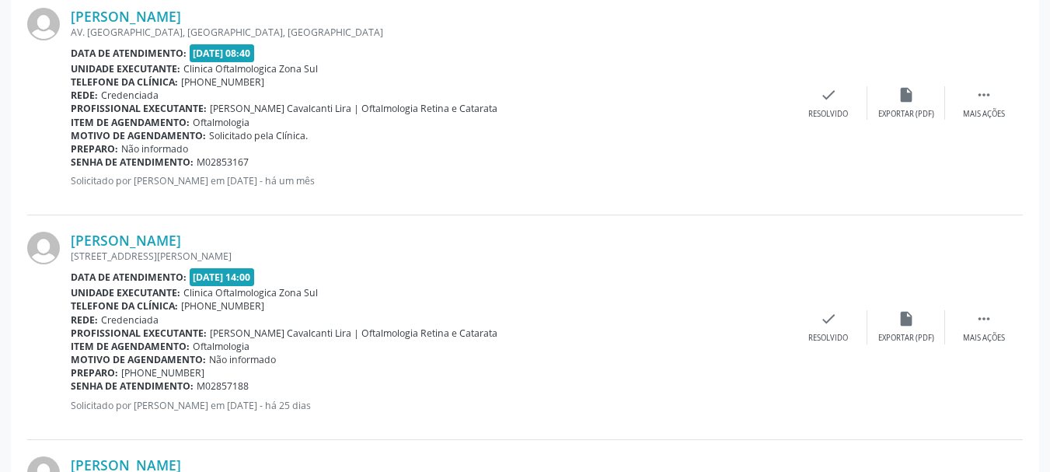
drag, startPoint x: 68, startPoint y: 235, endPoint x: 270, endPoint y: 224, distance: 202.3
click at [270, 224] on div "[PERSON_NAME] [STREET_ADDRESS][PERSON_NAME] Data de atendimento: [DATE] 14:00 U…" at bounding box center [524, 327] width 995 height 224
drag, startPoint x: 261, startPoint y: 389, endPoint x: 71, endPoint y: 385, distance: 189.6
click at [71, 385] on div "Senha de atendimento: M02857188" at bounding box center [430, 385] width 719 height 13
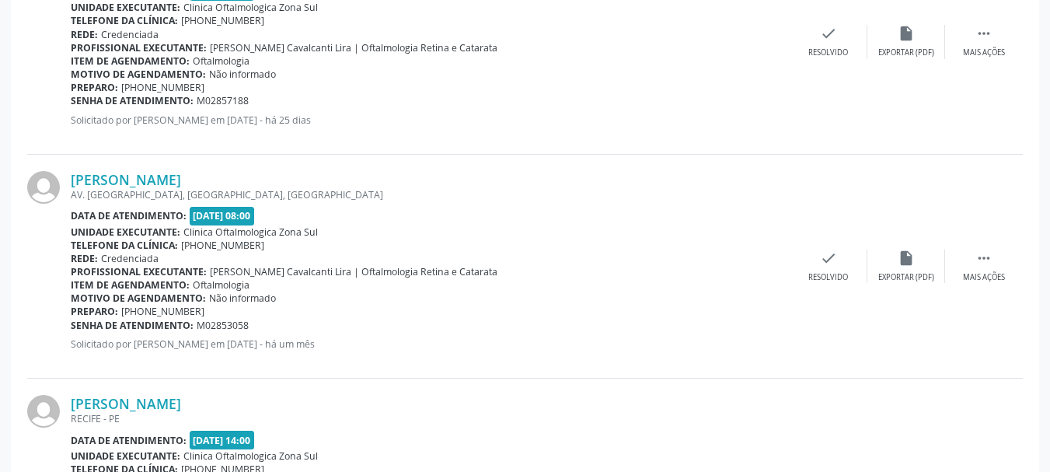
scroll to position [1605, 0]
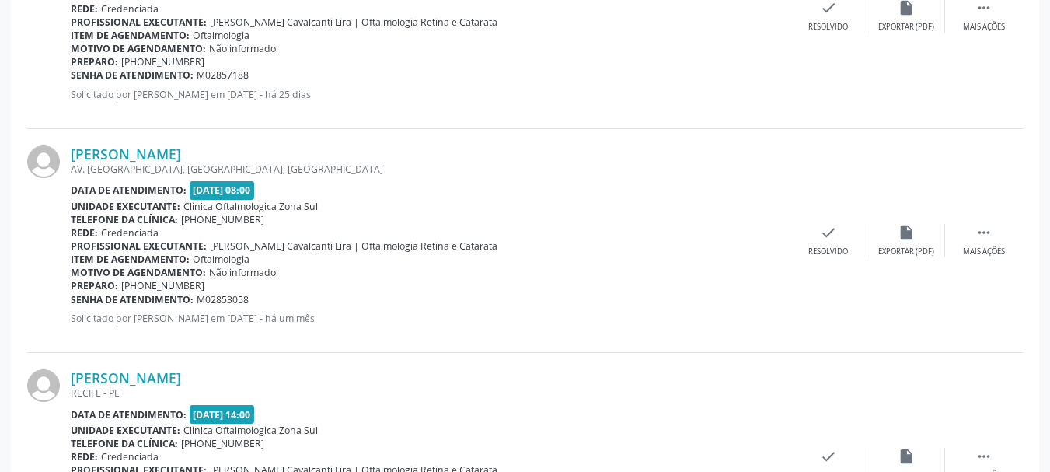
drag, startPoint x: 71, startPoint y: 144, endPoint x: 285, endPoint y: 144, distance: 214.5
click at [285, 144] on div "[PERSON_NAME] AV. [GEOGRAPHIC_DATA], [GEOGRAPHIC_DATA], [GEOGRAPHIC_DATA] Data …" at bounding box center [524, 241] width 995 height 224
drag, startPoint x: 252, startPoint y: 299, endPoint x: 72, endPoint y: 296, distance: 179.5
click at [72, 296] on div "Senha de atendimento: M02853058" at bounding box center [430, 299] width 719 height 13
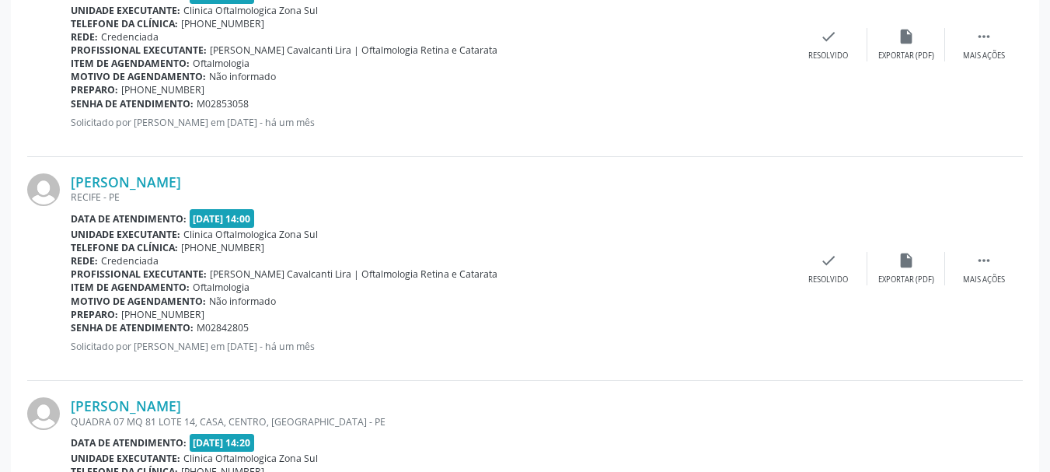
scroll to position [1838, 0]
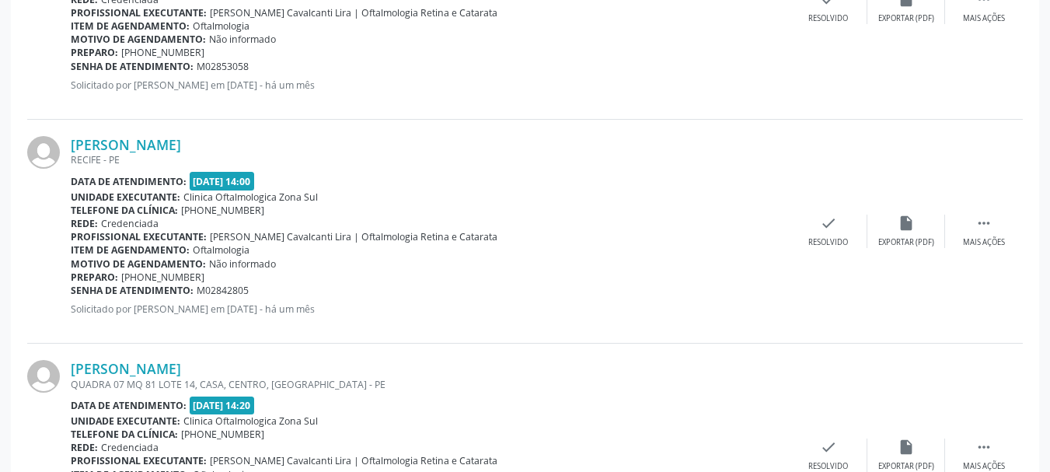
drag, startPoint x: 296, startPoint y: 146, endPoint x: 66, endPoint y: 148, distance: 230.0
click at [66, 150] on div "[PERSON_NAME] [GEOGRAPHIC_DATA] - [GEOGRAPHIC_DATA] Data de atendimento: [DATE]…" at bounding box center [524, 232] width 995 height 224
drag, startPoint x: 255, startPoint y: 289, endPoint x: 72, endPoint y: 294, distance: 182.7
click at [72, 294] on div "Senha de atendimento: M02842805" at bounding box center [430, 290] width 719 height 13
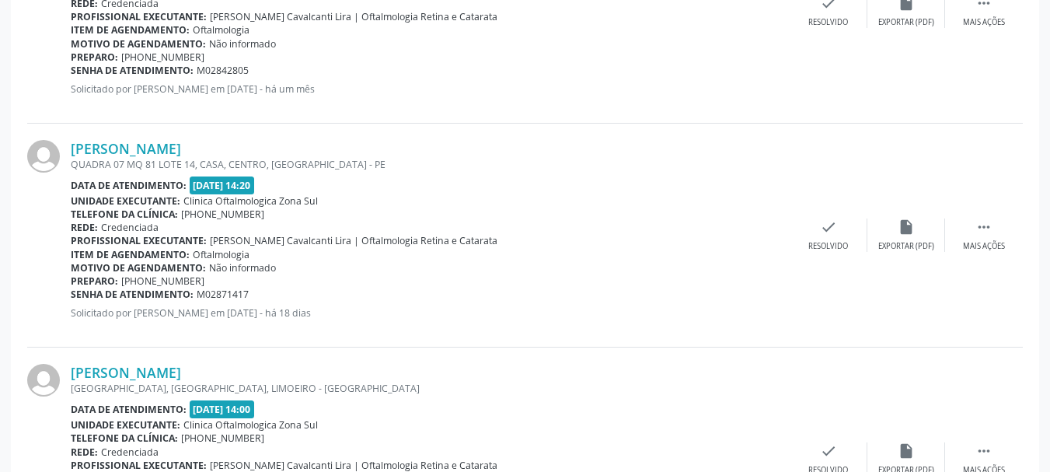
scroll to position [2071, 0]
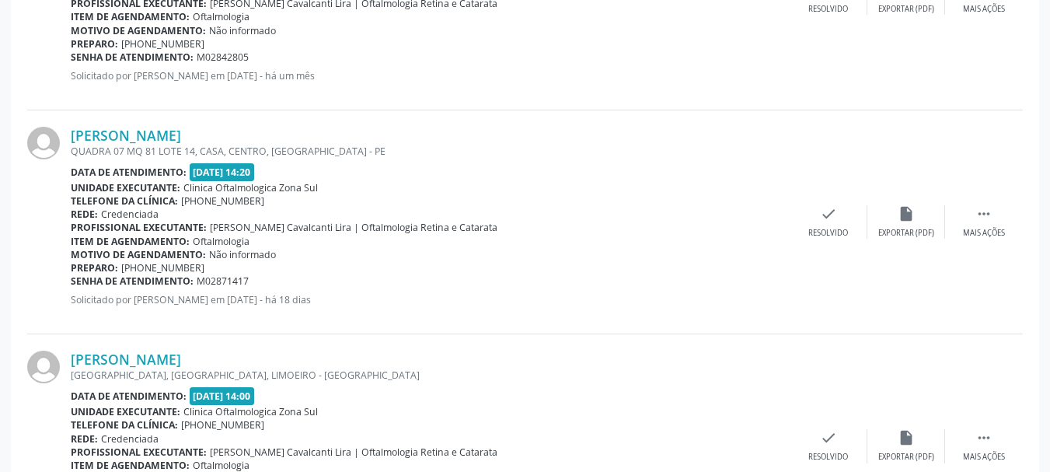
drag, startPoint x: 62, startPoint y: 135, endPoint x: 267, endPoint y: 131, distance: 205.2
click at [267, 131] on div "[PERSON_NAME] [STREET_ADDRESS] Data de atendimento: [DATE] 14:20 Unidade execut…" at bounding box center [524, 222] width 995 height 224
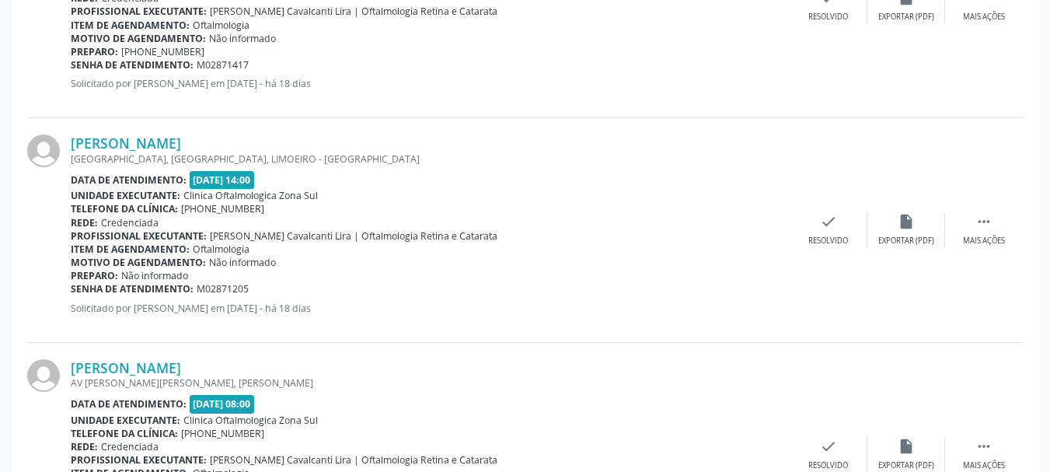
scroll to position [2305, 0]
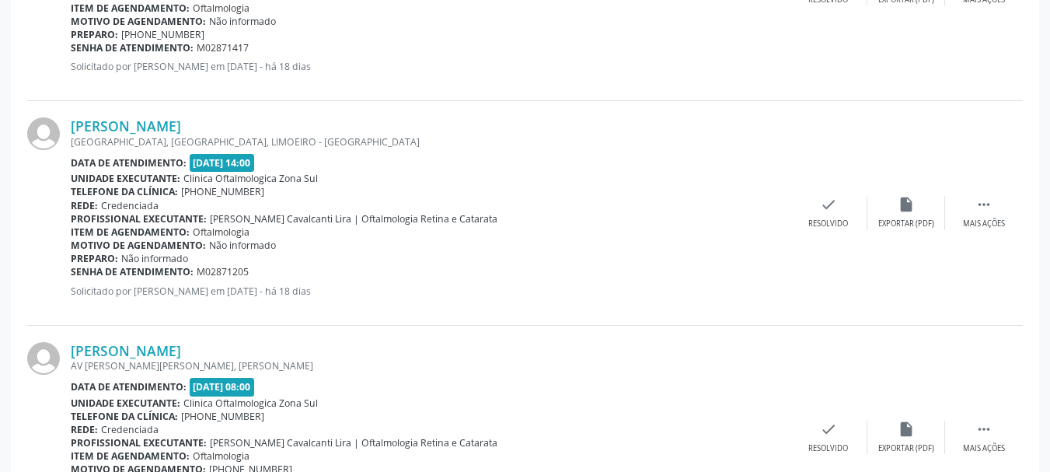
drag, startPoint x: 339, startPoint y: 122, endPoint x: 56, endPoint y: 124, distance: 282.8
click at [56, 124] on div "[PERSON_NAME] [GEOGRAPHIC_DATA], [GEOGRAPHIC_DATA], [GEOGRAPHIC_DATA] Data de a…" at bounding box center [524, 213] width 995 height 224
drag, startPoint x: 254, startPoint y: 274, endPoint x: 71, endPoint y: 271, distance: 182.6
click at [71, 271] on div "Senha de atendimento: M02871205" at bounding box center [430, 271] width 719 height 13
click at [181, 124] on link "[PERSON_NAME]" at bounding box center [126, 125] width 110 height 17
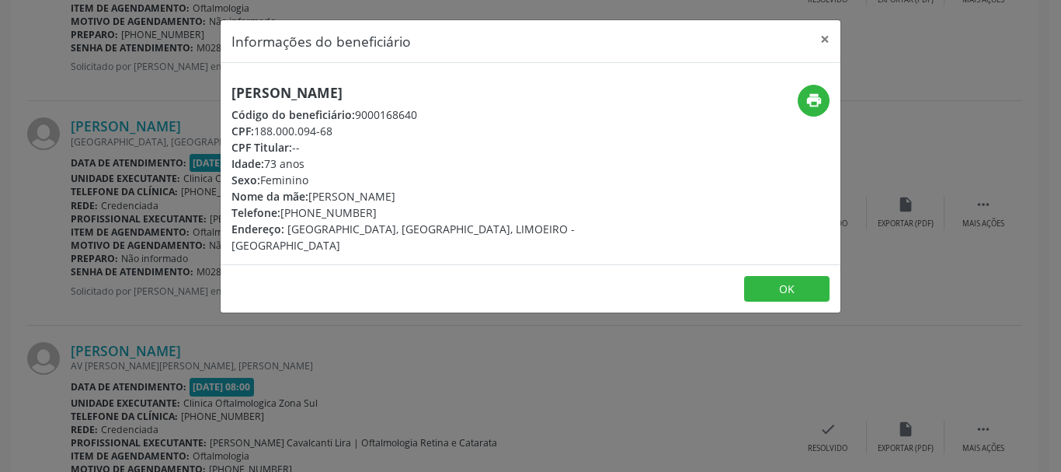
drag, startPoint x: 257, startPoint y: 133, endPoint x: 380, endPoint y: 34, distance: 157.5
click at [354, 133] on div "CPF: 188.000.094-68" at bounding box center [428, 131] width 392 height 16
click at [321, 156] on div "Idade: 73 anos" at bounding box center [428, 163] width 392 height 16
drag, startPoint x: 375, startPoint y: 217, endPoint x: 284, endPoint y: 218, distance: 90.9
click at [284, 218] on div "Telefone: [PHONE_NUMBER]" at bounding box center [428, 212] width 392 height 16
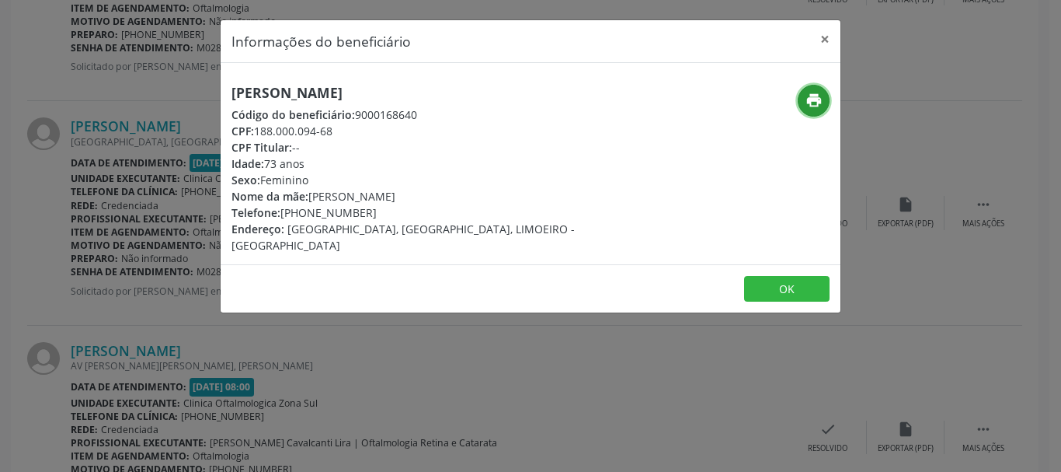
click at [809, 99] on icon "print" at bounding box center [814, 100] width 17 height 17
click at [772, 278] on button "OK" at bounding box center [786, 289] width 85 height 26
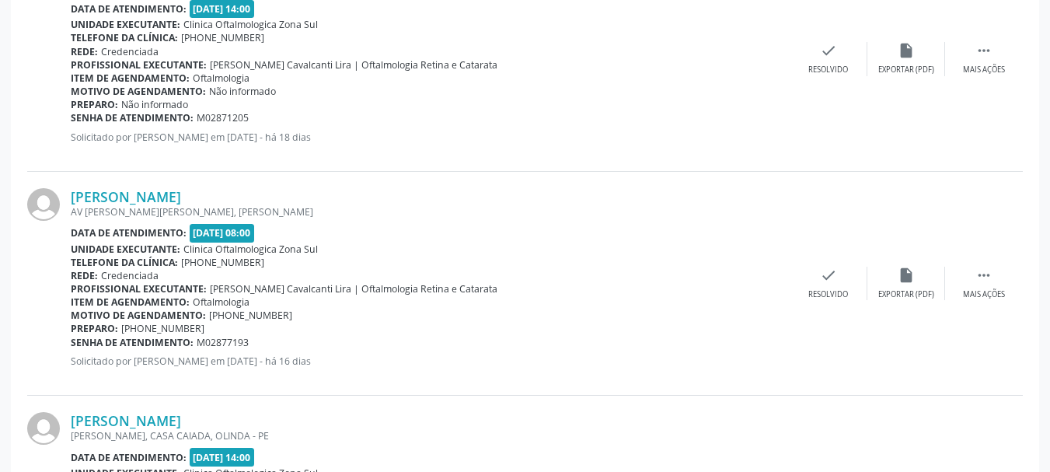
scroll to position [2460, 0]
drag, startPoint x: 70, startPoint y: 193, endPoint x: 306, endPoint y: 191, distance: 236.2
click at [306, 191] on div "[PERSON_NAME] AV [PERSON_NAME][PERSON_NAME], [PERSON_NAME] Data de atendimento:…" at bounding box center [524, 282] width 995 height 224
click at [127, 201] on link "[PERSON_NAME]" at bounding box center [126, 194] width 110 height 17
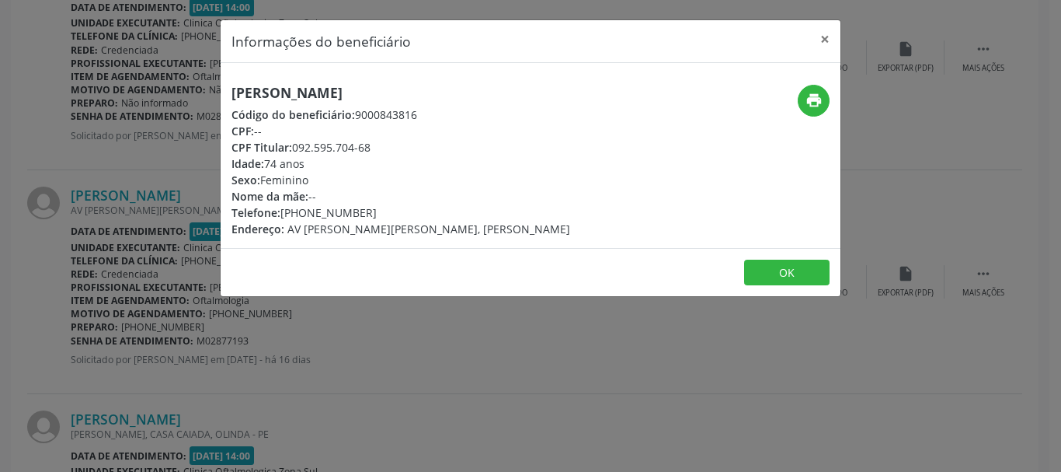
drag, startPoint x: 284, startPoint y: 214, endPoint x: 367, endPoint y: 214, distance: 82.4
click at [367, 214] on div "Telefone: [PHONE_NUMBER]" at bounding box center [401, 212] width 339 height 16
click at [821, 103] on icon "print" at bounding box center [814, 100] width 17 height 17
click at [821, 26] on button "×" at bounding box center [825, 39] width 31 height 38
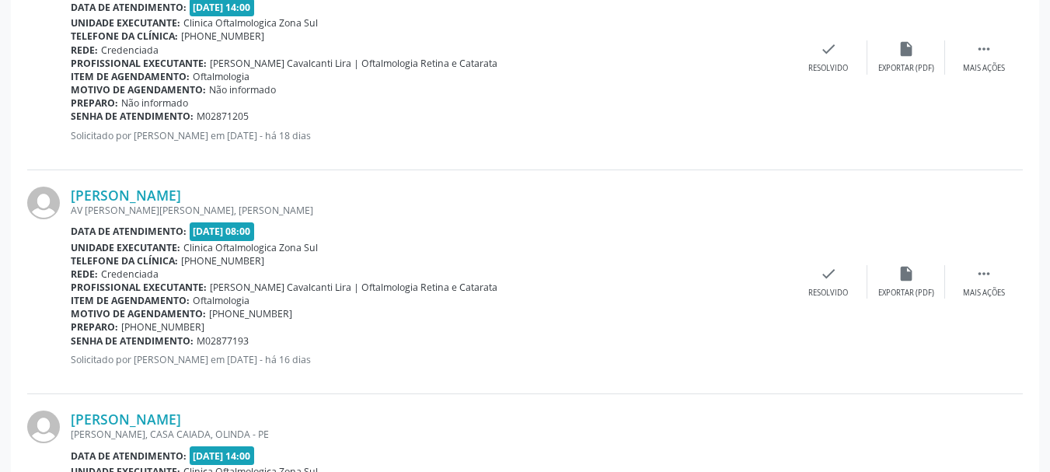
drag, startPoint x: 252, startPoint y: 340, endPoint x: 73, endPoint y: 343, distance: 178.8
click at [73, 343] on div "Senha de atendimento: M02877193" at bounding box center [430, 340] width 719 height 13
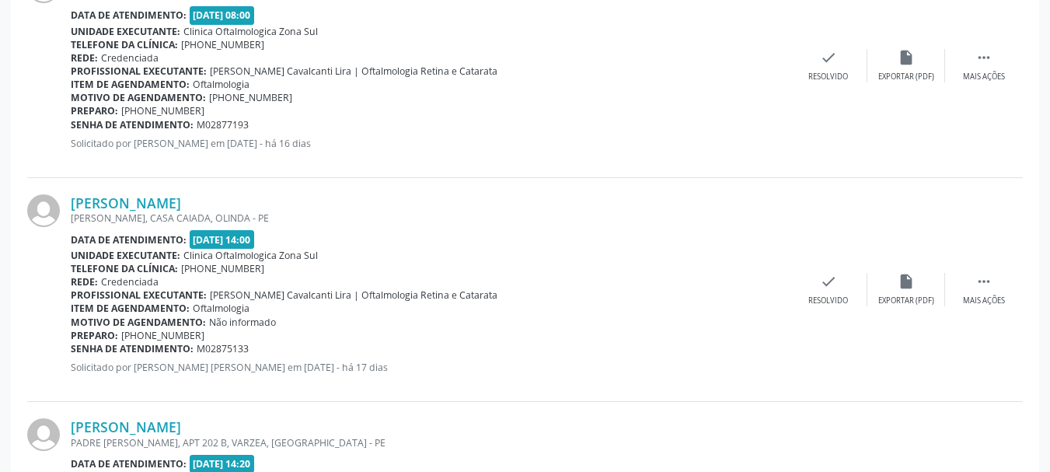
scroll to position [2693, 0]
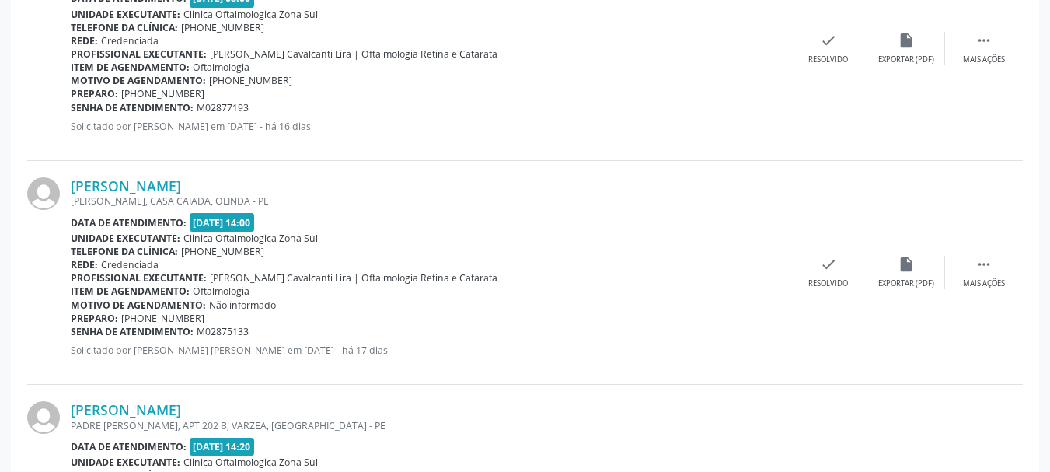
drag, startPoint x: 64, startPoint y: 178, endPoint x: 231, endPoint y: 183, distance: 166.4
click at [231, 183] on div "[PERSON_NAME] [PERSON_NAME], [GEOGRAPHIC_DATA], [GEOGRAPHIC_DATA] - PE Data de …" at bounding box center [524, 273] width 995 height 224
drag, startPoint x: 236, startPoint y: 333, endPoint x: 68, endPoint y: 333, distance: 167.8
click at [71, 333] on div "Senha de atendimento: M02875133" at bounding box center [430, 331] width 719 height 13
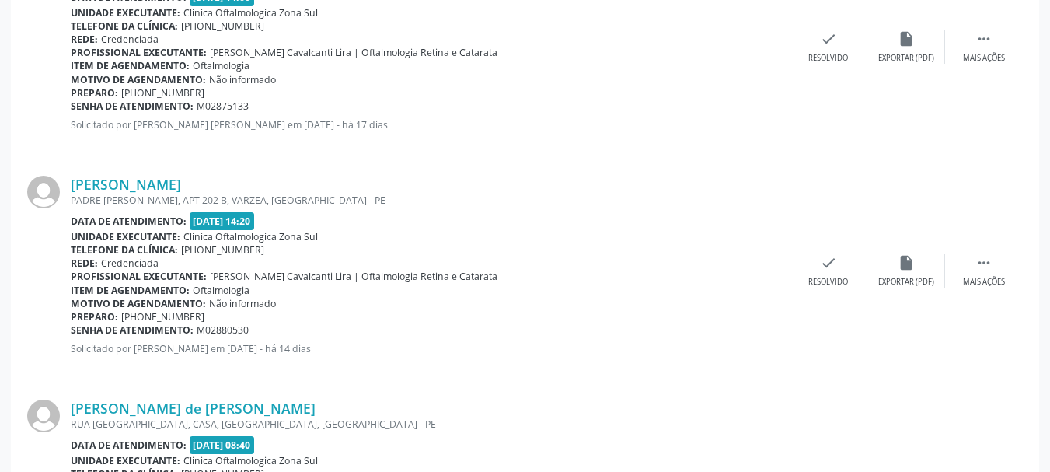
scroll to position [2926, 0]
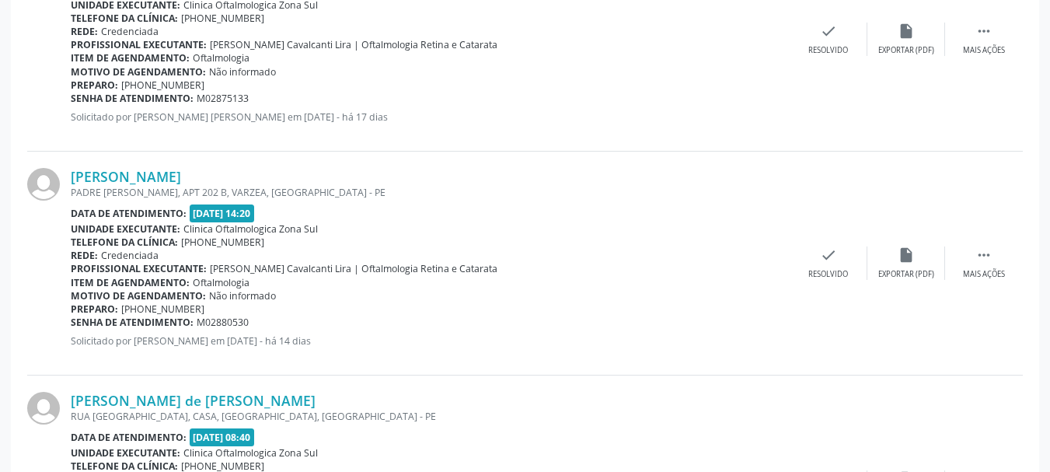
drag, startPoint x: 65, startPoint y: 174, endPoint x: 221, endPoint y: 180, distance: 156.3
click at [221, 180] on div "[PERSON_NAME] [STREET_ADDRESS][PERSON_NAME] Data de atendimento: [DATE] 14:20 U…" at bounding box center [524, 264] width 995 height 224
click at [180, 165] on div "[PERSON_NAME] [STREET_ADDRESS][PERSON_NAME] Data de atendimento: [DATE] 14:20 U…" at bounding box center [524, 264] width 995 height 224
click at [181, 174] on link "[PERSON_NAME]" at bounding box center [126, 176] width 110 height 17
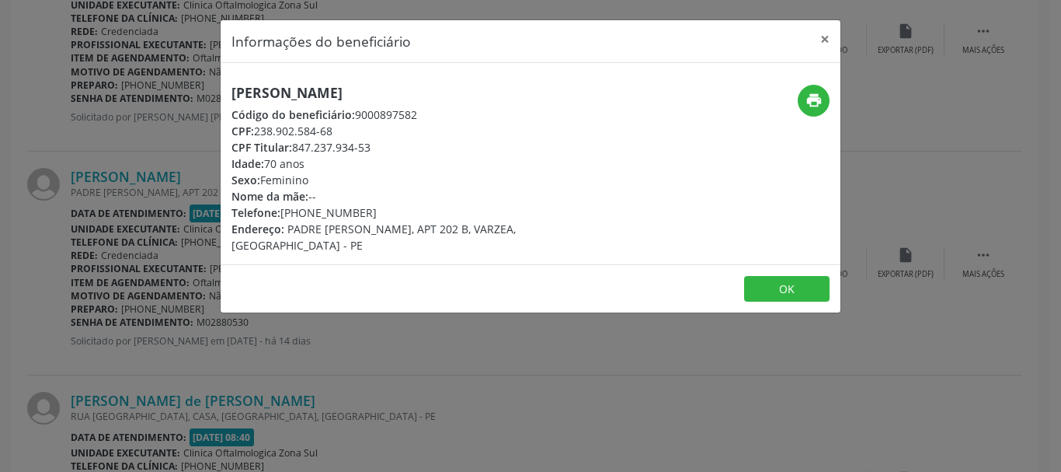
click at [351, 127] on div "CPF: 238.902.584-68" at bounding box center [428, 131] width 392 height 16
click at [821, 37] on button "×" at bounding box center [825, 39] width 31 height 38
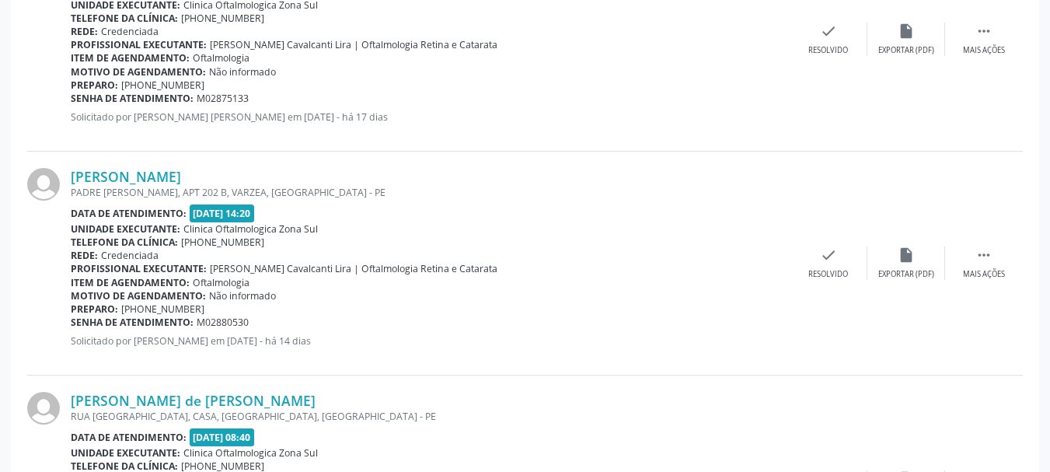
drag, startPoint x: 273, startPoint y: 322, endPoint x: 70, endPoint y: 322, distance: 202.8
click at [70, 322] on div "[PERSON_NAME] [STREET_ADDRESS][PERSON_NAME] Data de atendimento: [DATE] 14:20 U…" at bounding box center [524, 264] width 995 height 224
click at [70, 322] on div at bounding box center [49, 263] width 44 height 190
drag, startPoint x: 71, startPoint y: 324, endPoint x: 250, endPoint y: 321, distance: 179.5
click at [250, 321] on div "Senha de atendimento: M02880530" at bounding box center [430, 321] width 719 height 13
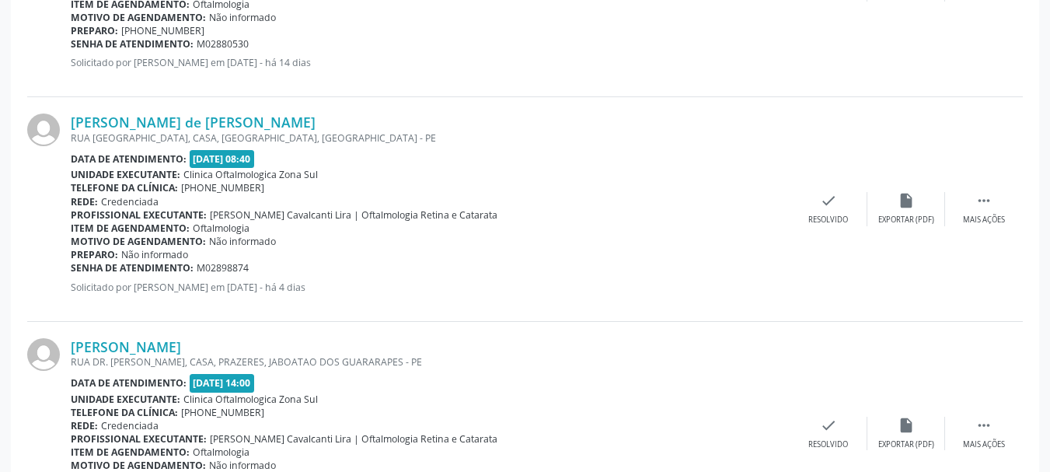
scroll to position [3237, 0]
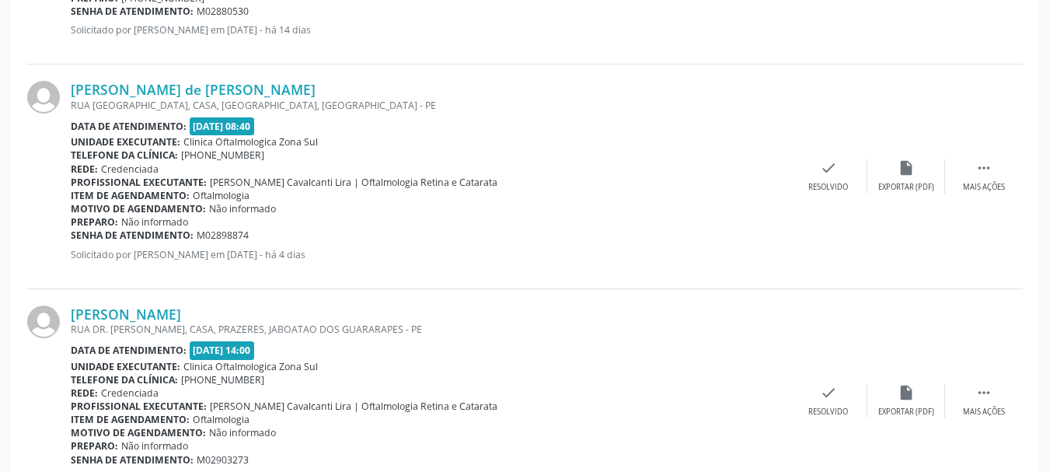
drag, startPoint x: 67, startPoint y: 85, endPoint x: 312, endPoint y: 82, distance: 244.8
click at [312, 82] on div "[PERSON_NAME] de [PERSON_NAME] RUA [GEOGRAPHIC_DATA], [GEOGRAPHIC_DATA], [GEOGR…" at bounding box center [524, 176] width 995 height 224
click at [249, 96] on link "[PERSON_NAME] de [PERSON_NAME]" at bounding box center [193, 89] width 245 height 17
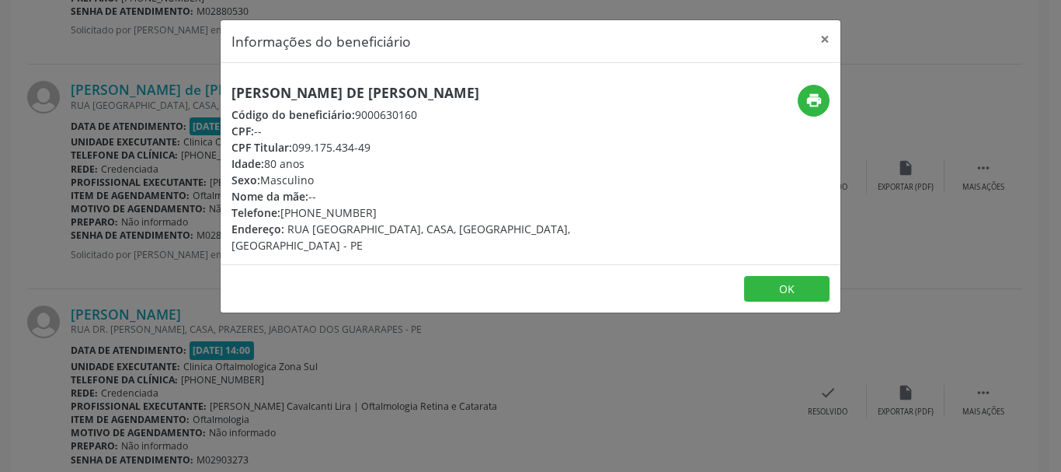
drag, startPoint x: 436, startPoint y: 90, endPoint x: 527, endPoint y: 96, distance: 91.1
click at [527, 96] on h5 "[PERSON_NAME] de [PERSON_NAME]" at bounding box center [428, 93] width 392 height 16
click at [518, 92] on h5 "[PERSON_NAME] de [PERSON_NAME]" at bounding box center [428, 93] width 392 height 16
drag, startPoint x: 517, startPoint y: 92, endPoint x: 462, endPoint y: 89, distance: 55.2
click at [462, 89] on h5 "[PERSON_NAME] de [PERSON_NAME]" at bounding box center [428, 93] width 392 height 16
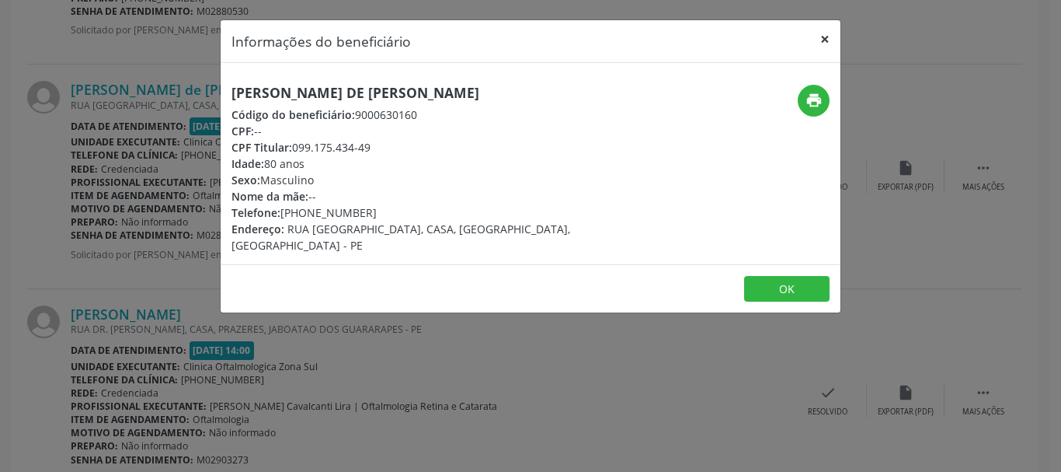
click at [826, 43] on button "×" at bounding box center [825, 39] width 31 height 38
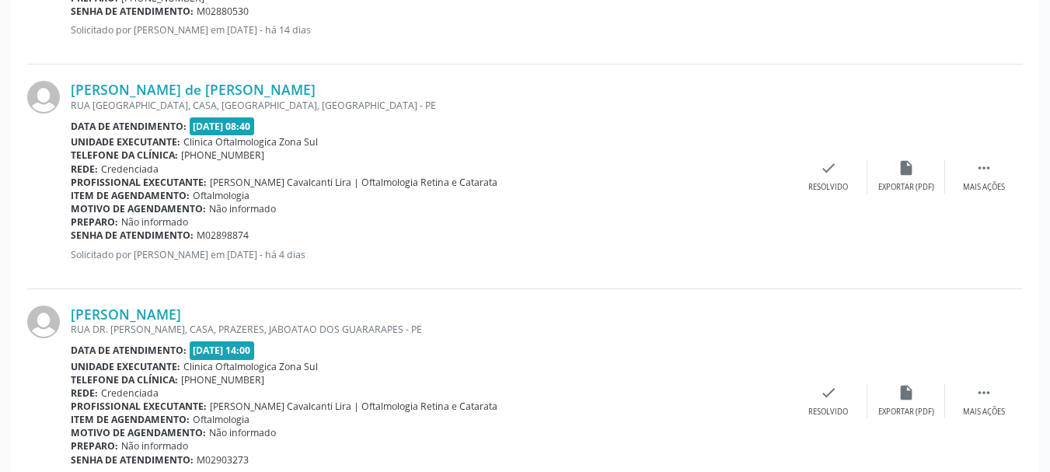
click at [253, 219] on div "Preparo: Não informado" at bounding box center [430, 221] width 719 height 13
drag, startPoint x: 257, startPoint y: 233, endPoint x: 73, endPoint y: 231, distance: 184.2
click at [73, 231] on div "Senha de atendimento: M02898874" at bounding box center [430, 234] width 719 height 13
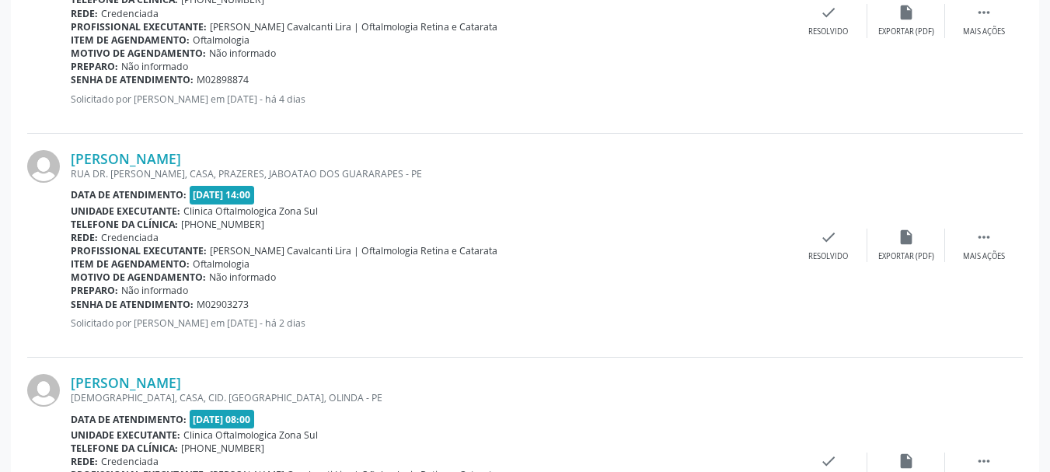
drag, startPoint x: 67, startPoint y: 155, endPoint x: 292, endPoint y: 155, distance: 225.3
click at [292, 155] on div "[PERSON_NAME] [GEOGRAPHIC_DATA]. [PERSON_NAME], CASA, PRAZERES, JABOATAO DOS GU…" at bounding box center [524, 246] width 995 height 224
click at [299, 157] on div "[PERSON_NAME]" at bounding box center [430, 158] width 719 height 17
drag, startPoint x: 272, startPoint y: 157, endPoint x: 68, endPoint y: 150, distance: 203.7
click at [68, 150] on div "[PERSON_NAME] [GEOGRAPHIC_DATA]. [PERSON_NAME], CASA, PRAZERES, JABOATAO DOS GU…" at bounding box center [524, 246] width 995 height 224
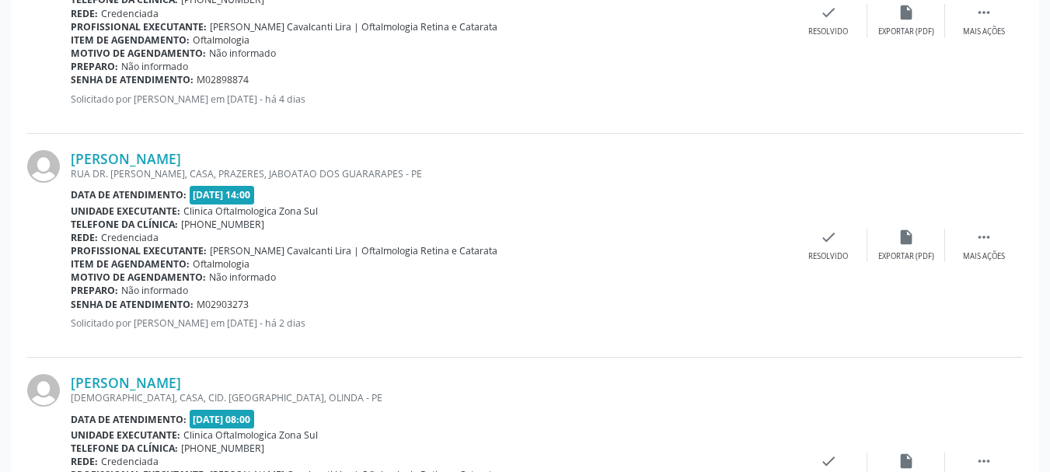
drag, startPoint x: 252, startPoint y: 306, endPoint x: 72, endPoint y: 301, distance: 179.5
click at [72, 301] on div "Senha de atendimento: M02903273" at bounding box center [430, 304] width 719 height 13
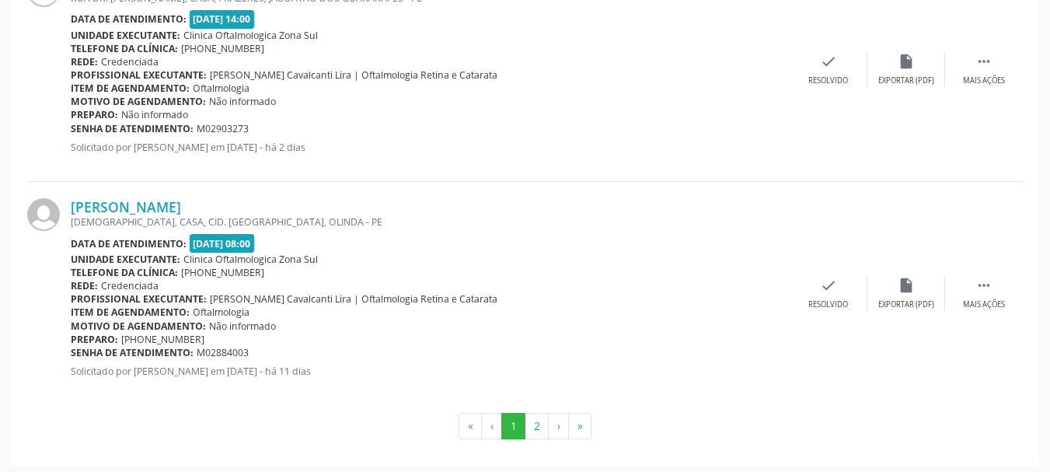
scroll to position [3573, 0]
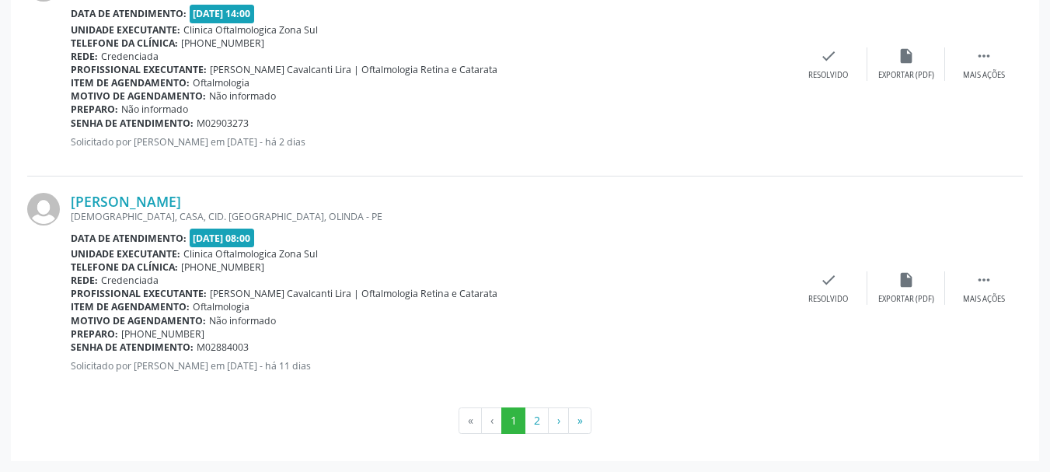
drag, startPoint x: 67, startPoint y: 193, endPoint x: 284, endPoint y: 193, distance: 217.6
click at [284, 193] on div "[PERSON_NAME] JUDIA, CASA, CID. [GEOGRAPHIC_DATA], OLINDA - PE Data de atendime…" at bounding box center [524, 287] width 995 height 223
drag, startPoint x: 256, startPoint y: 343, endPoint x: 71, endPoint y: 348, distance: 185.8
click at [71, 348] on div "Senha de atendimento: M02884003" at bounding box center [430, 346] width 719 height 13
click at [533, 427] on button "2" at bounding box center [536, 420] width 24 height 26
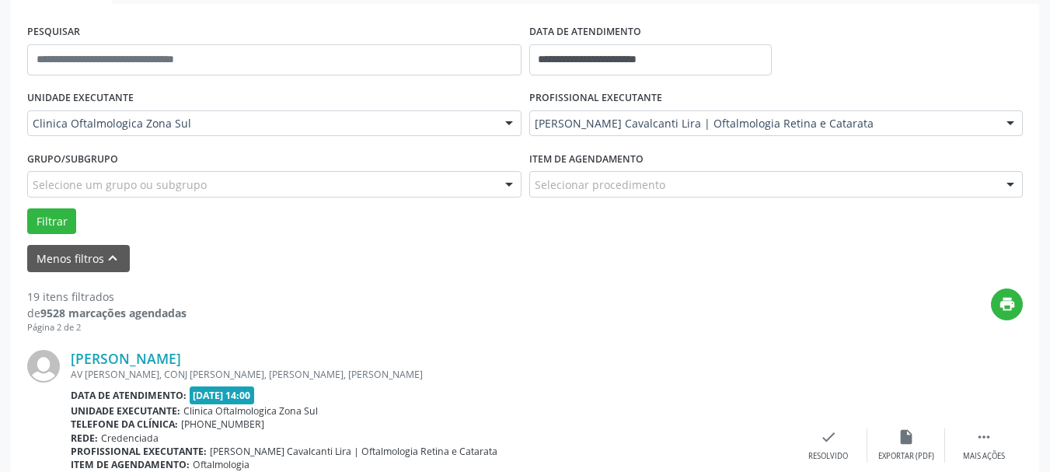
scroll to position [566, 0]
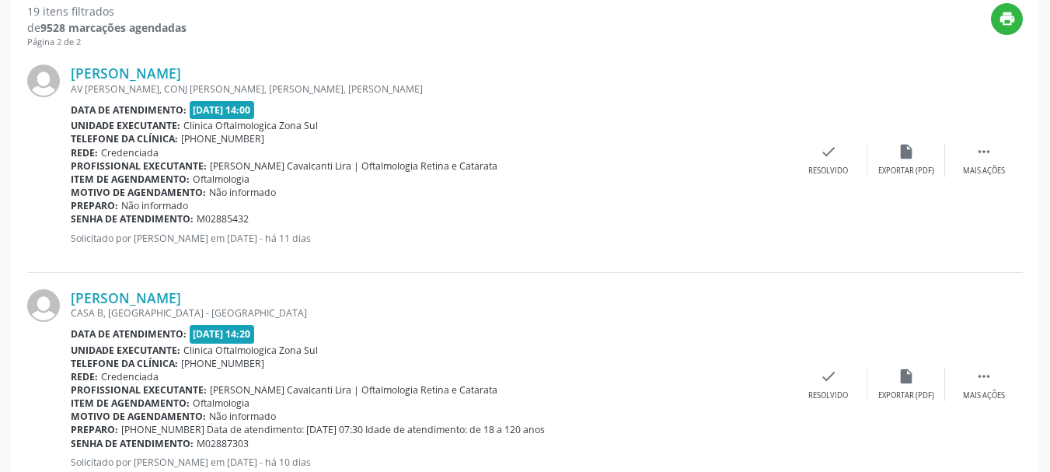
drag, startPoint x: 67, startPoint y: 69, endPoint x: 254, endPoint y: 68, distance: 187.3
click at [254, 68] on div "[PERSON_NAME] AV [PERSON_NAME], CONJ [PERSON_NAME], CARUARU, [PERSON_NAME] Data…" at bounding box center [524, 160] width 995 height 224
click at [186, 63] on div "[PERSON_NAME] AV [PERSON_NAME], CONJ [PERSON_NAME], CARUARU, [PERSON_NAME] Data…" at bounding box center [524, 160] width 995 height 224
click at [181, 69] on link "[PERSON_NAME]" at bounding box center [126, 72] width 110 height 17
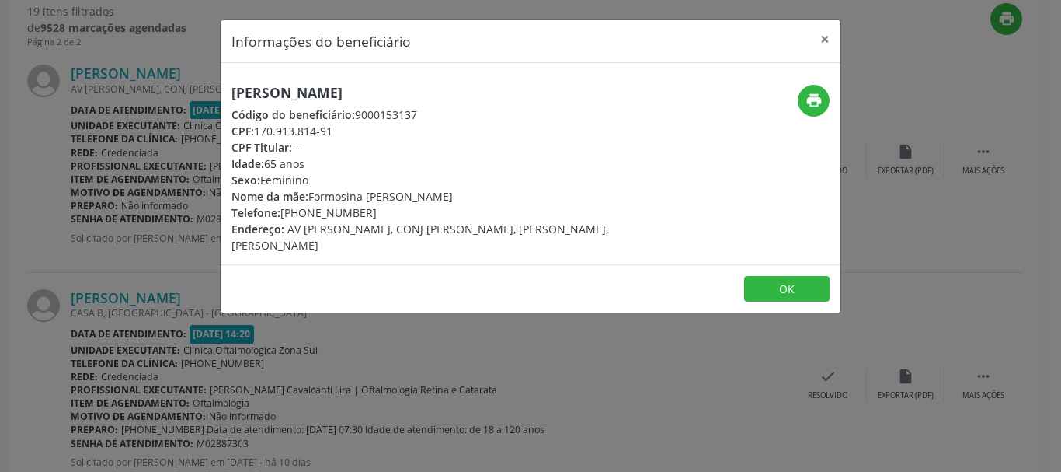
drag, startPoint x: 335, startPoint y: 132, endPoint x: 260, endPoint y: 126, distance: 75.6
click at [260, 126] on div "CPF: 170.913.814-91" at bounding box center [428, 131] width 392 height 16
click at [799, 298] on button "OK" at bounding box center [786, 289] width 85 height 26
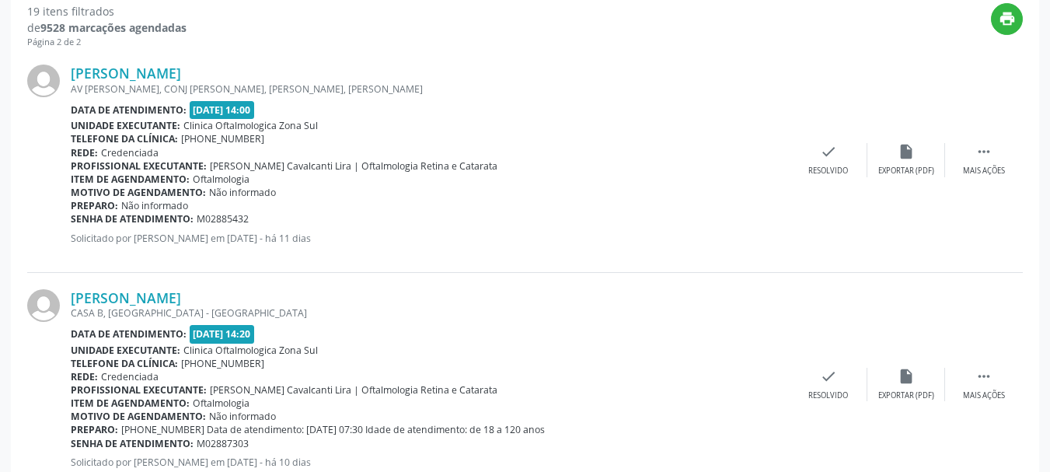
drag, startPoint x: 284, startPoint y: 220, endPoint x: 71, endPoint y: 214, distance: 212.2
click at [71, 214] on div "Senha de atendimento: M02885432" at bounding box center [430, 218] width 719 height 13
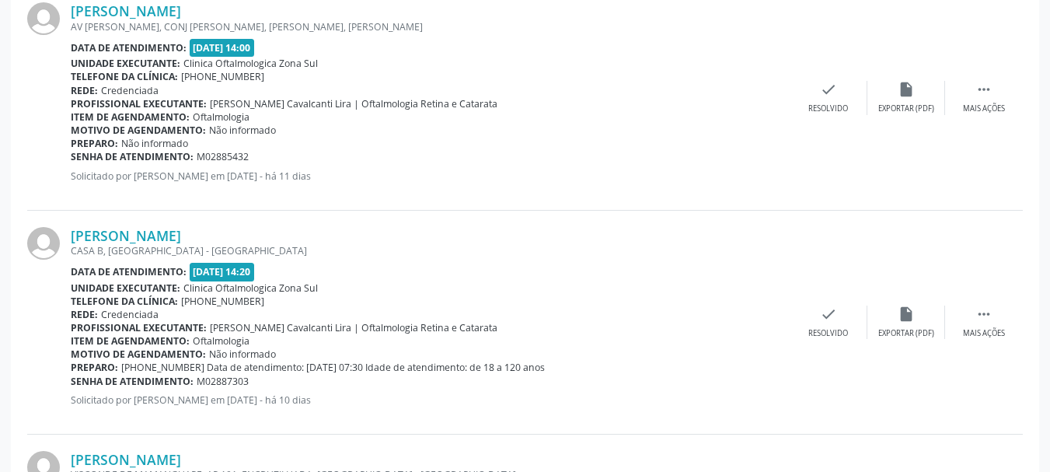
scroll to position [721, 0]
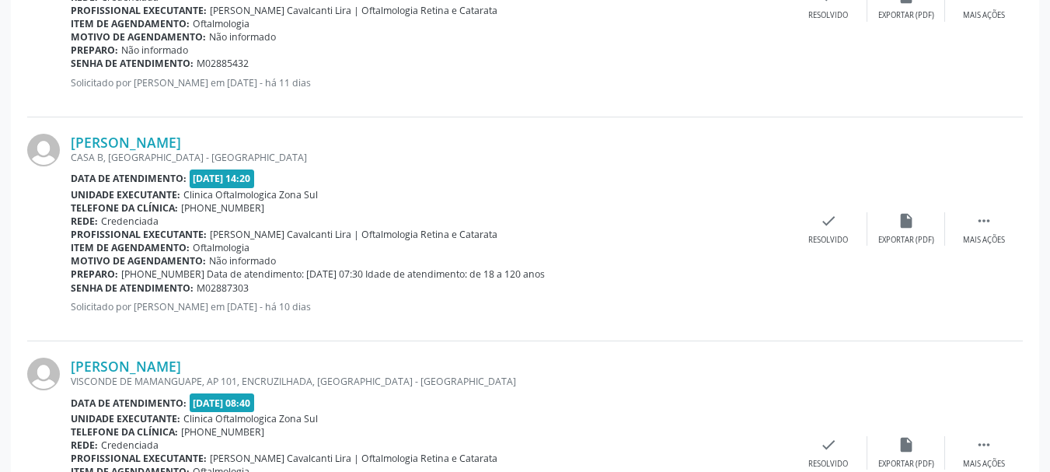
drag, startPoint x: 64, startPoint y: 129, endPoint x: 294, endPoint y: 136, distance: 230.1
click at [294, 136] on div "[PERSON_NAME] CASA B, [GEOGRAPHIC_DATA] - [GEOGRAPHIC_DATA] Data de atendimento…" at bounding box center [524, 229] width 995 height 224
click at [294, 136] on div "[PERSON_NAME]" at bounding box center [430, 142] width 719 height 17
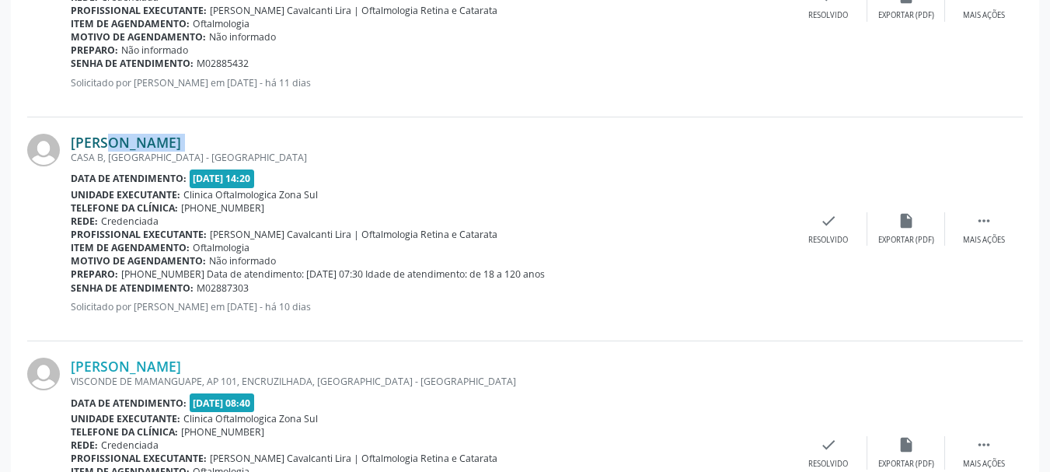
click at [181, 138] on link "[PERSON_NAME]" at bounding box center [126, 142] width 110 height 17
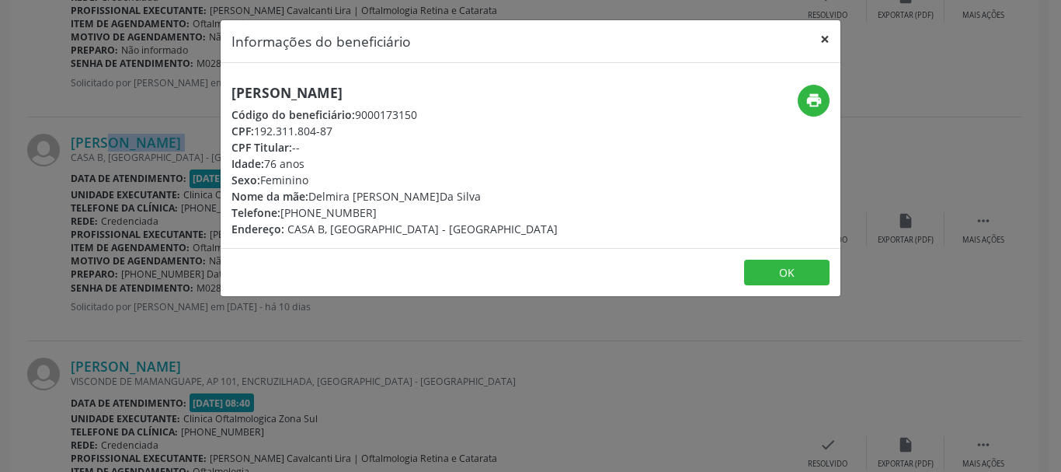
click at [825, 40] on button "×" at bounding box center [825, 39] width 31 height 38
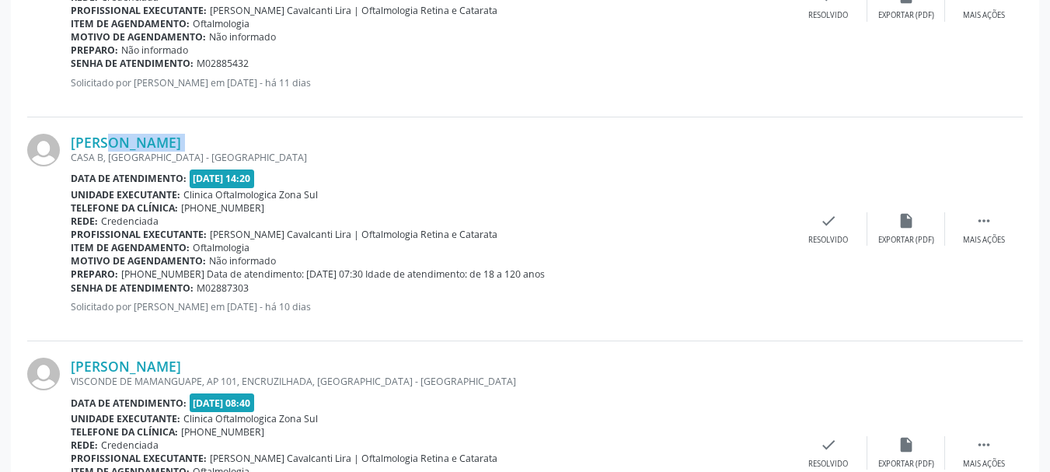
drag, startPoint x: 261, startPoint y: 287, endPoint x: 71, endPoint y: 293, distance: 189.7
click at [71, 293] on div "Senha de atendimento: M02887303" at bounding box center [430, 287] width 719 height 13
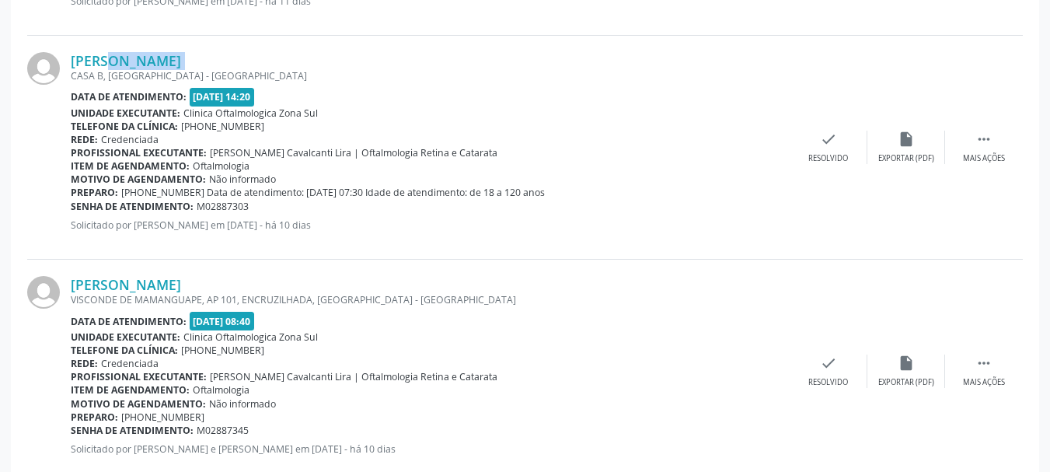
scroll to position [876, 0]
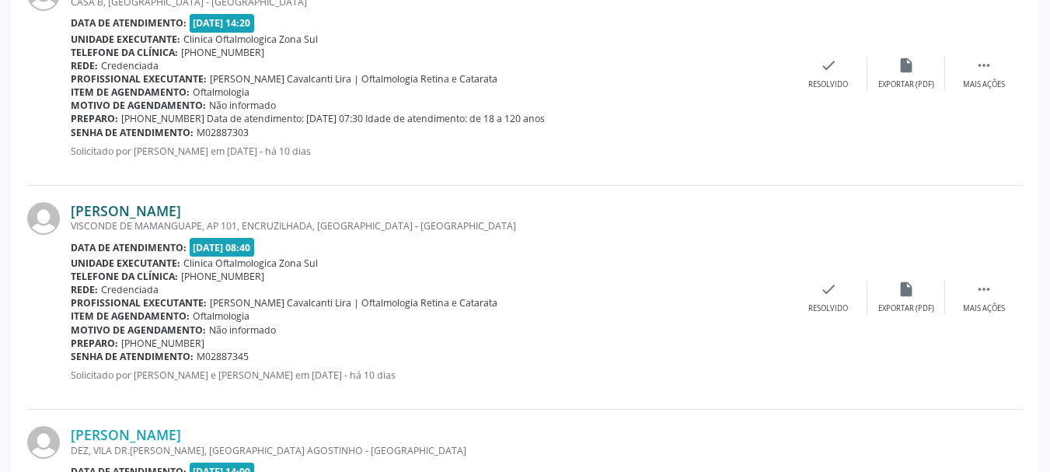
drag, startPoint x: 67, startPoint y: 211, endPoint x: 280, endPoint y: 206, distance: 213.7
click at [280, 206] on div "[PERSON_NAME] VISCONDE DE MAMANGUAPE, AP 101, ENCRUZILHADA, [GEOGRAPHIC_DATA] -…" at bounding box center [524, 298] width 995 height 224
drag, startPoint x: 261, startPoint y: 351, endPoint x: 73, endPoint y: 354, distance: 188.0
click at [73, 354] on div "Senha de atendimento: M02887345" at bounding box center [430, 356] width 719 height 13
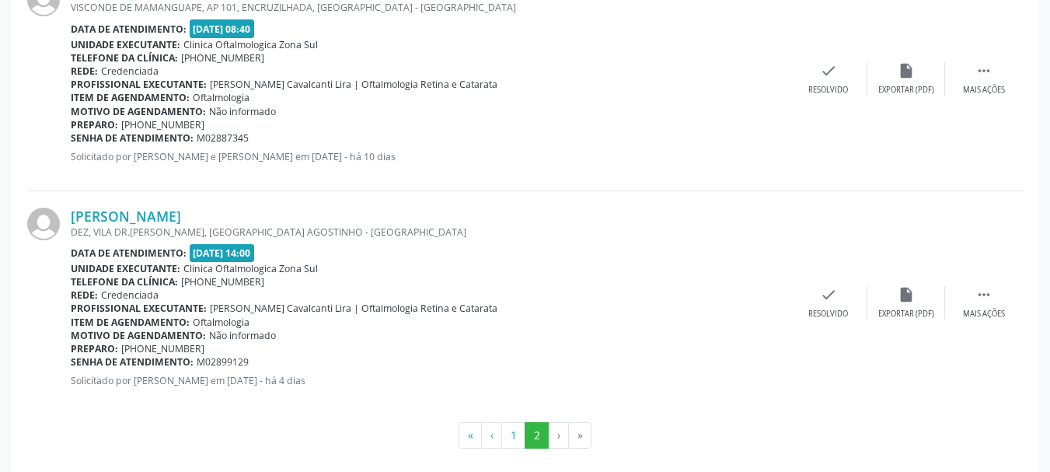
scroll to position [1110, 0]
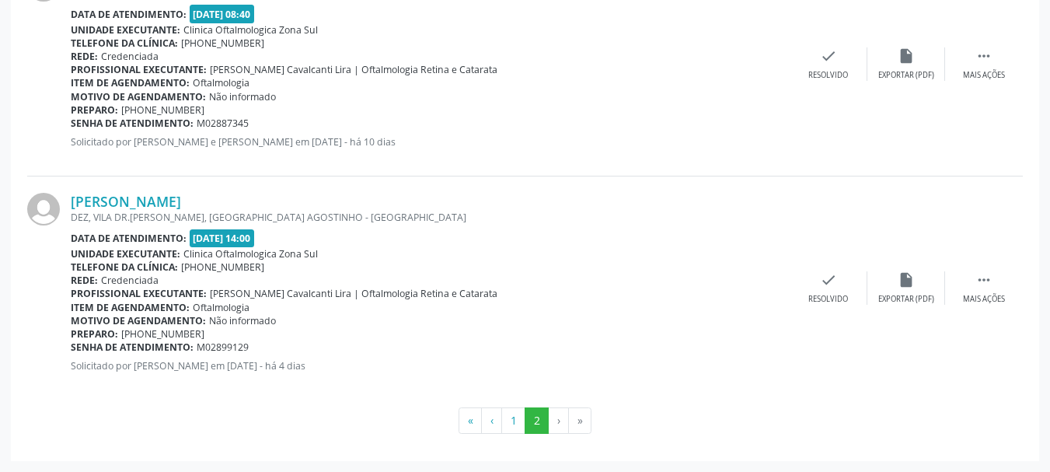
drag, startPoint x: 64, startPoint y: 199, endPoint x: 316, endPoint y: 190, distance: 251.9
click at [316, 190] on div "[PERSON_NAME] DEZ, [GEOGRAPHIC_DATA][PERSON_NAME], [GEOGRAPHIC_DATA] - [GEOGRAP…" at bounding box center [524, 287] width 995 height 223
drag, startPoint x: 253, startPoint y: 349, endPoint x: 71, endPoint y: 347, distance: 181.1
click at [71, 347] on div "Senha de atendimento: M02899129" at bounding box center [430, 346] width 719 height 13
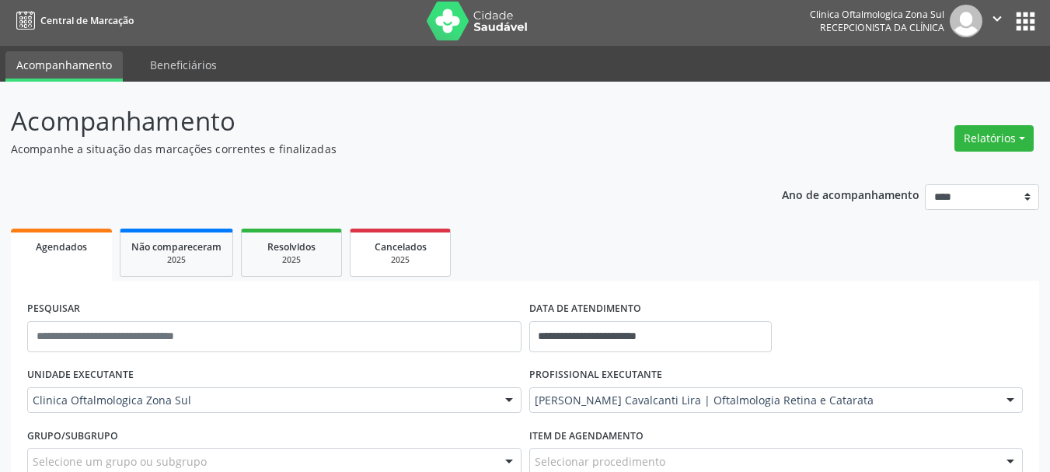
scroll to position [0, 0]
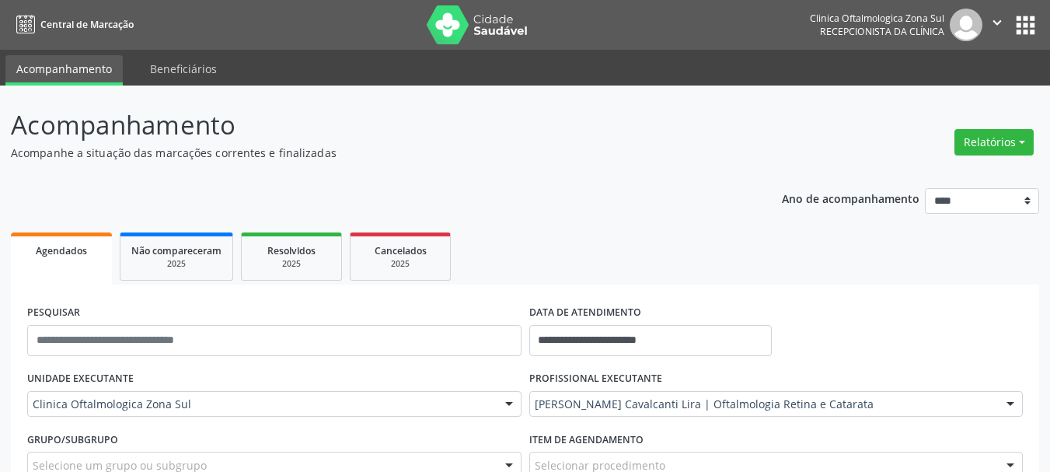
click at [472, 37] on img at bounding box center [477, 24] width 101 height 39
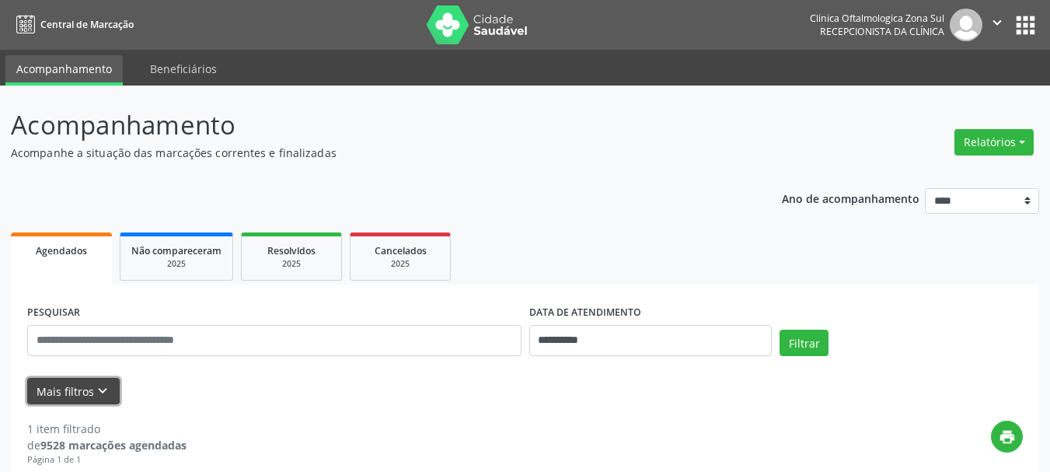
click at [86, 388] on button "Mais filtros keyboard_arrow_down" at bounding box center [73, 391] width 92 height 27
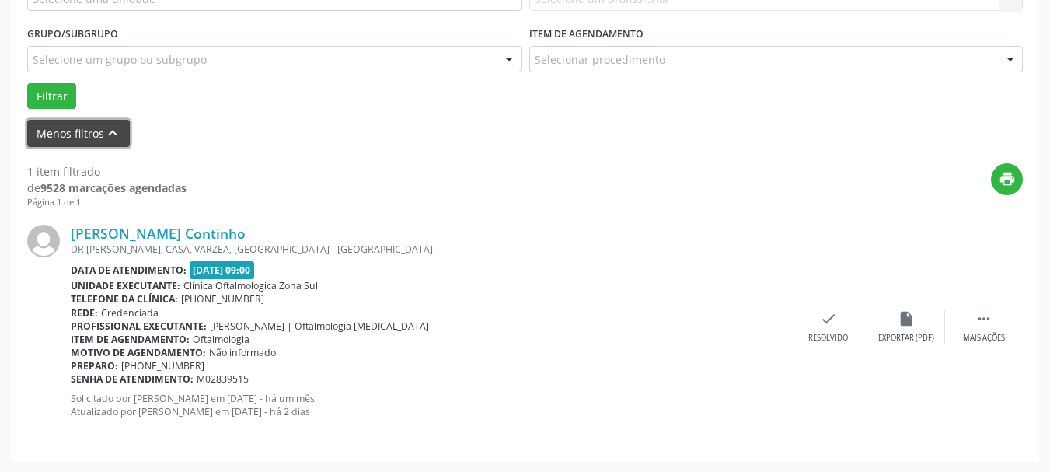
scroll to position [406, 0]
